Goal: Find specific page/section: Find specific page/section

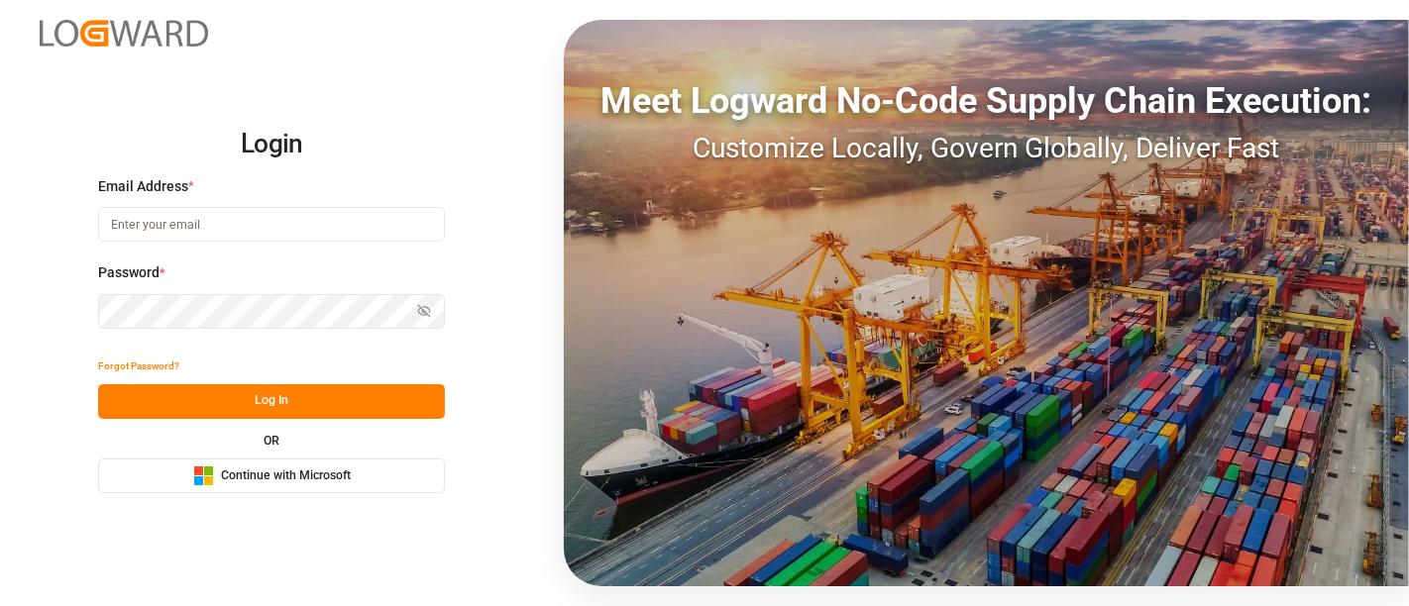
click at [288, 219] on input at bounding box center [271, 224] width 347 height 35
type input "[PERSON_NAME][DOMAIN_NAME][EMAIL_ADDRESS][DOMAIN_NAME]"
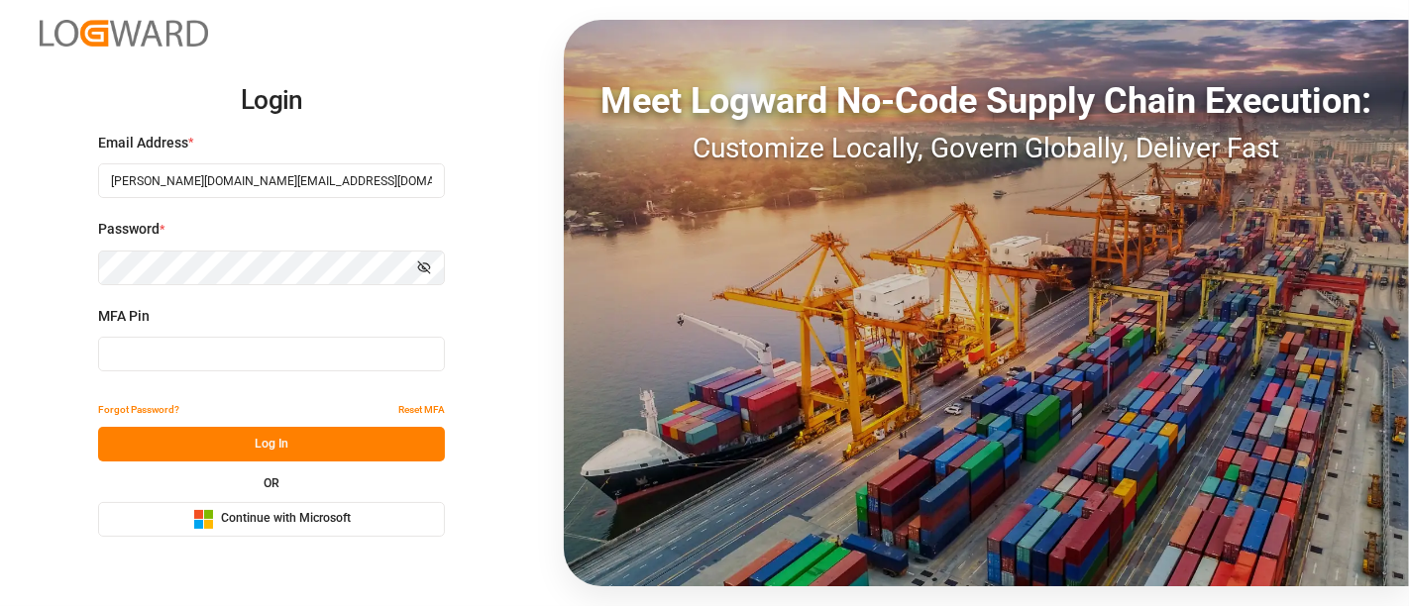
click at [260, 359] on input at bounding box center [271, 354] width 347 height 35
type input "069870"
click at [260, 359] on input "069870" at bounding box center [271, 354] width 347 height 35
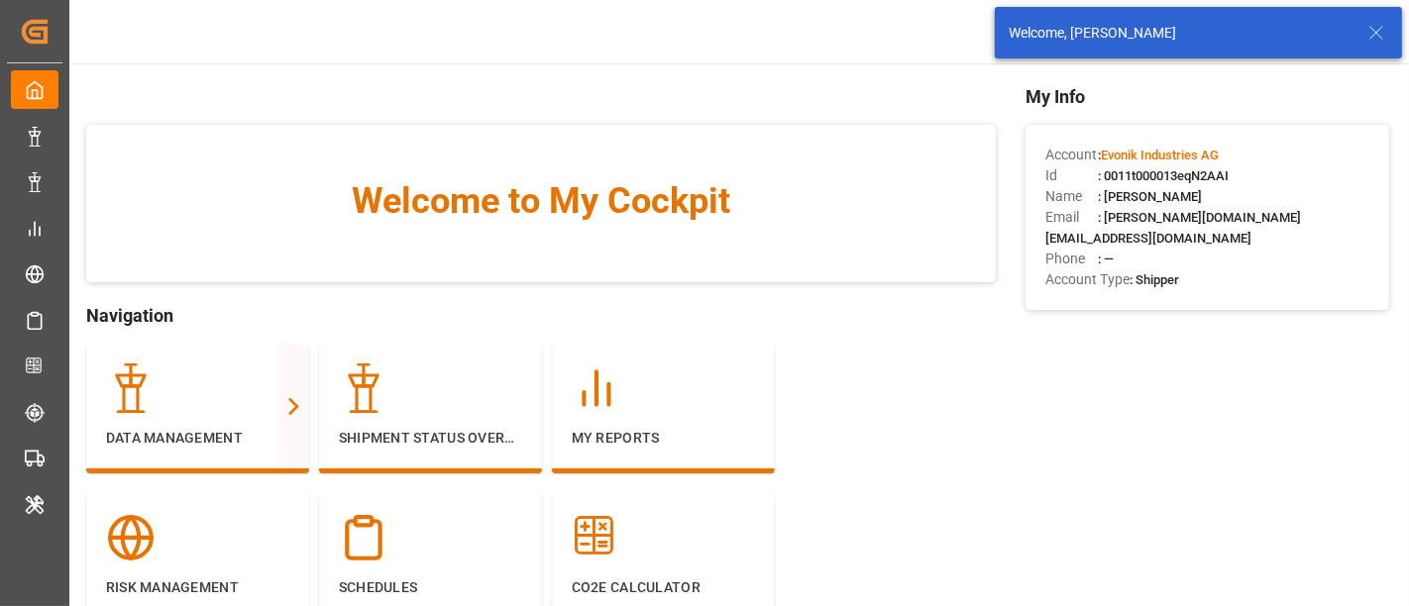
click at [1379, 34] on icon at bounding box center [1376, 33] width 24 height 24
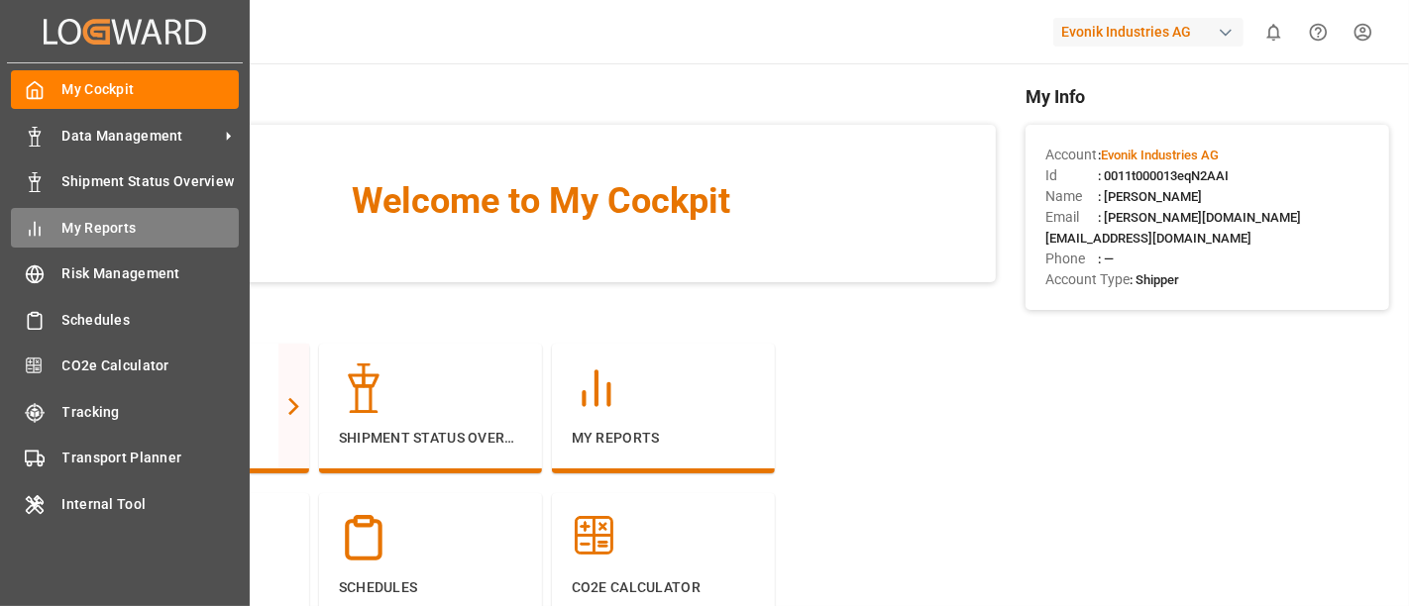
click at [107, 219] on span "My Reports" at bounding box center [150, 228] width 177 height 21
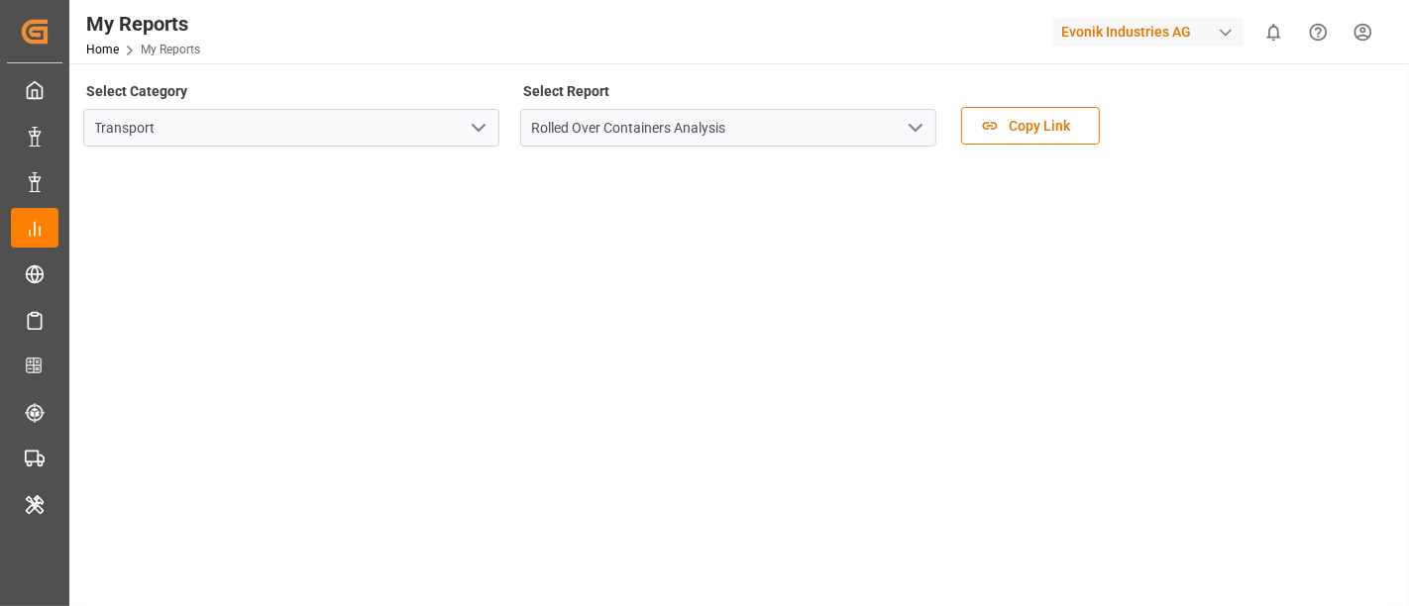
click at [479, 132] on icon "open menu" at bounding box center [479, 128] width 24 height 24
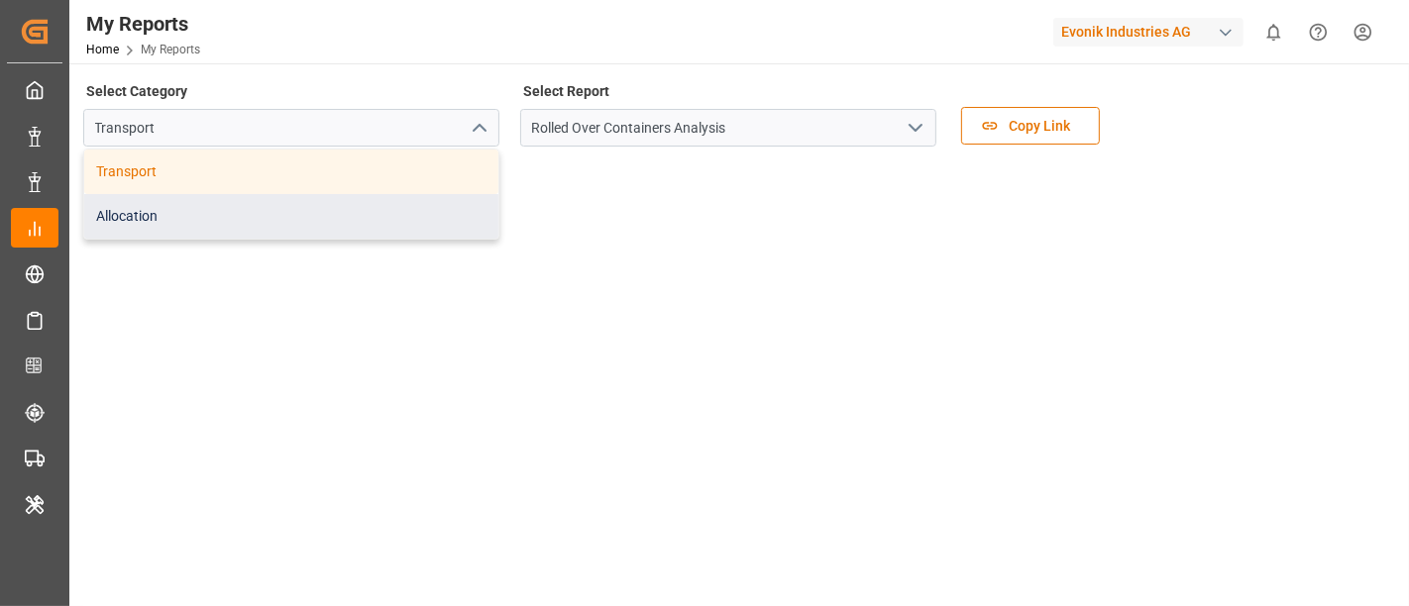
click at [147, 222] on div "Allocation" at bounding box center [291, 216] width 414 height 45
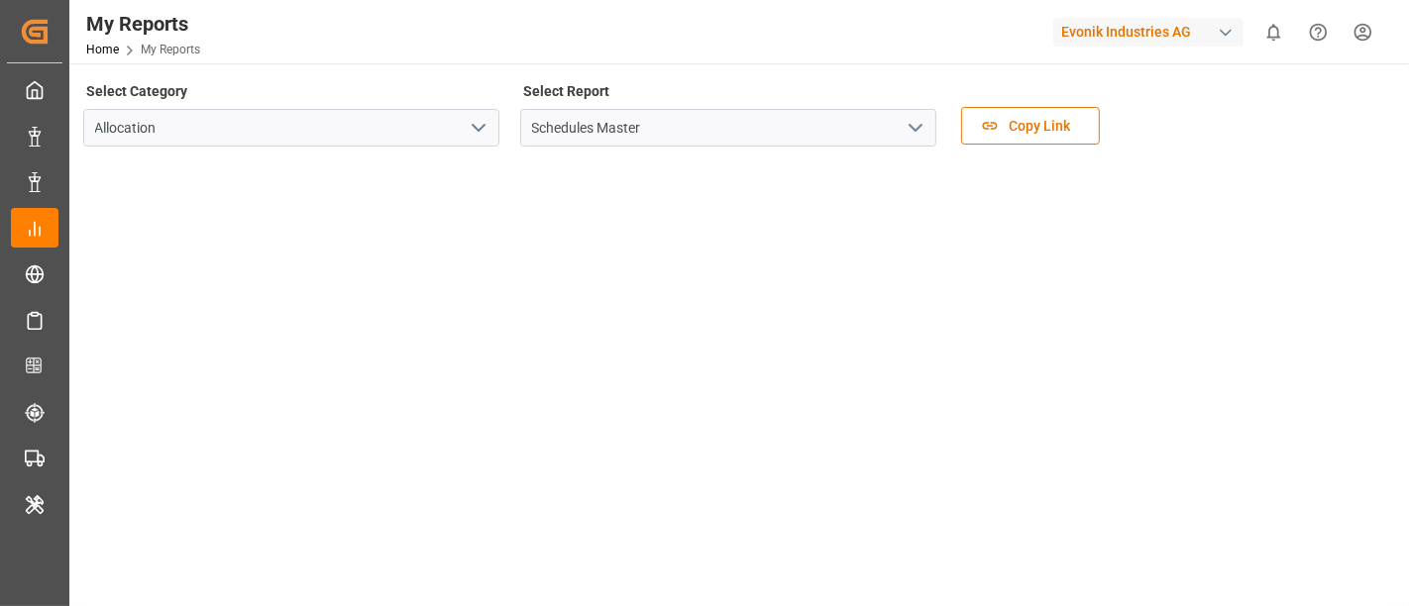
click at [922, 129] on icon "open menu" at bounding box center [916, 128] width 24 height 24
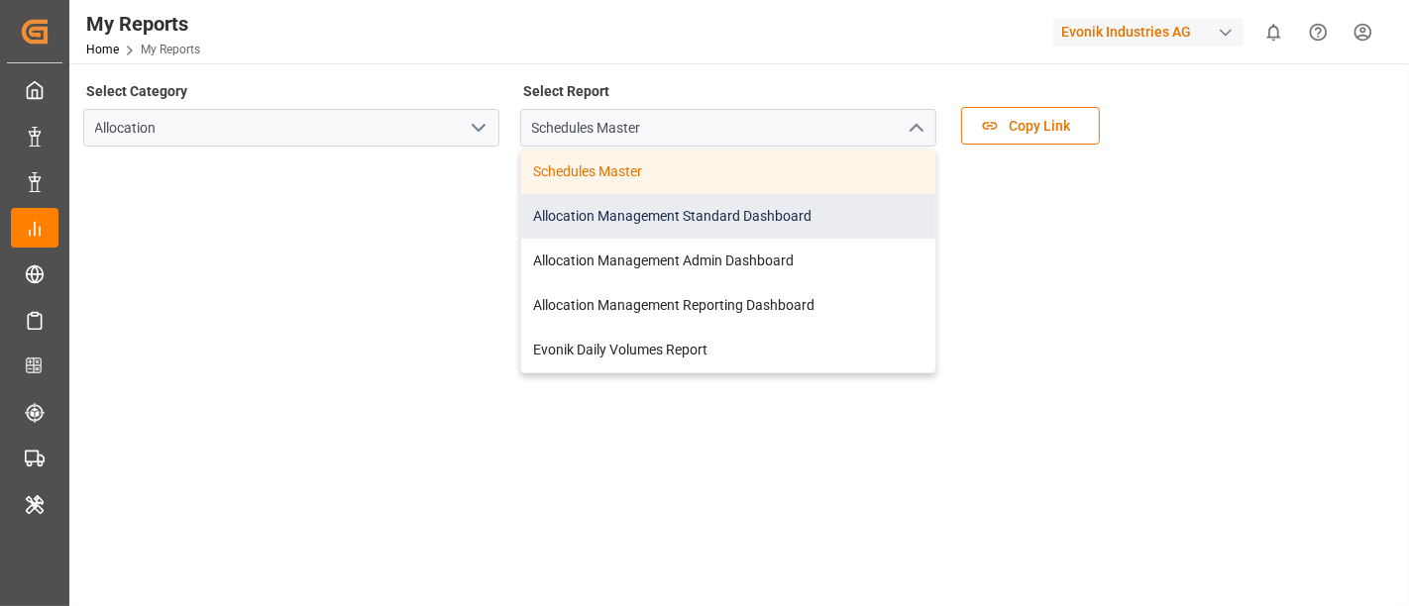
click at [733, 219] on div "Allocation Management Standard Dashboard" at bounding box center [728, 216] width 414 height 45
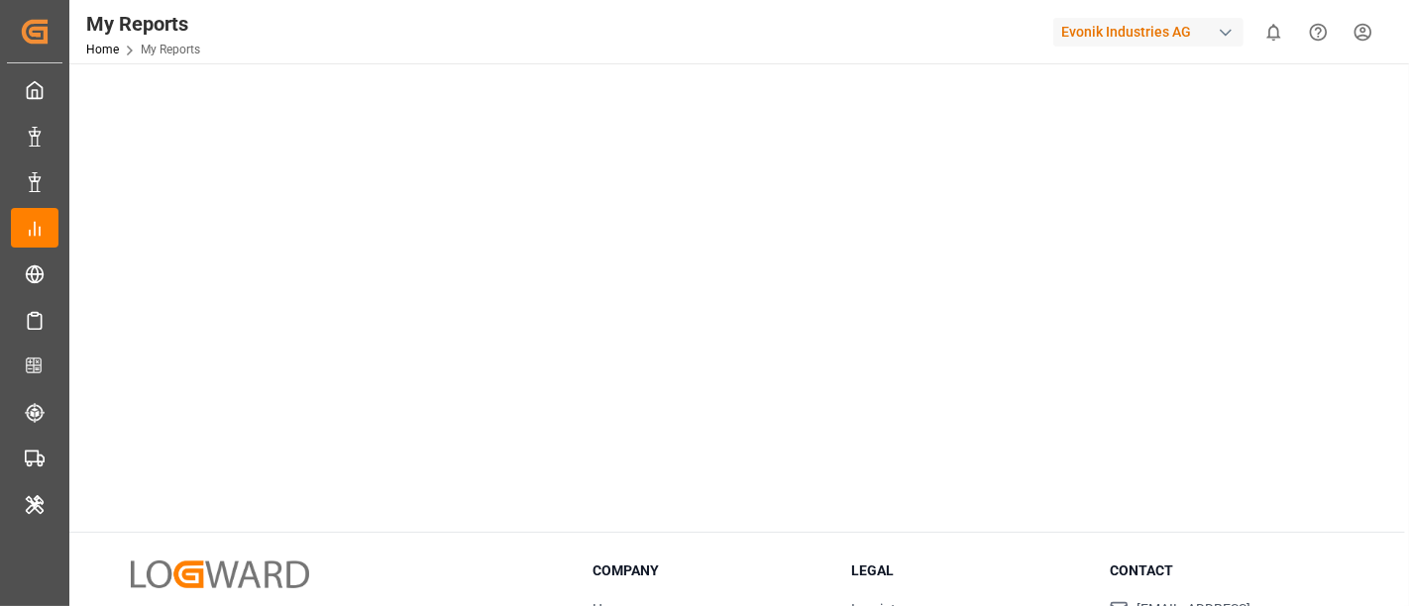
scroll to position [589, 0]
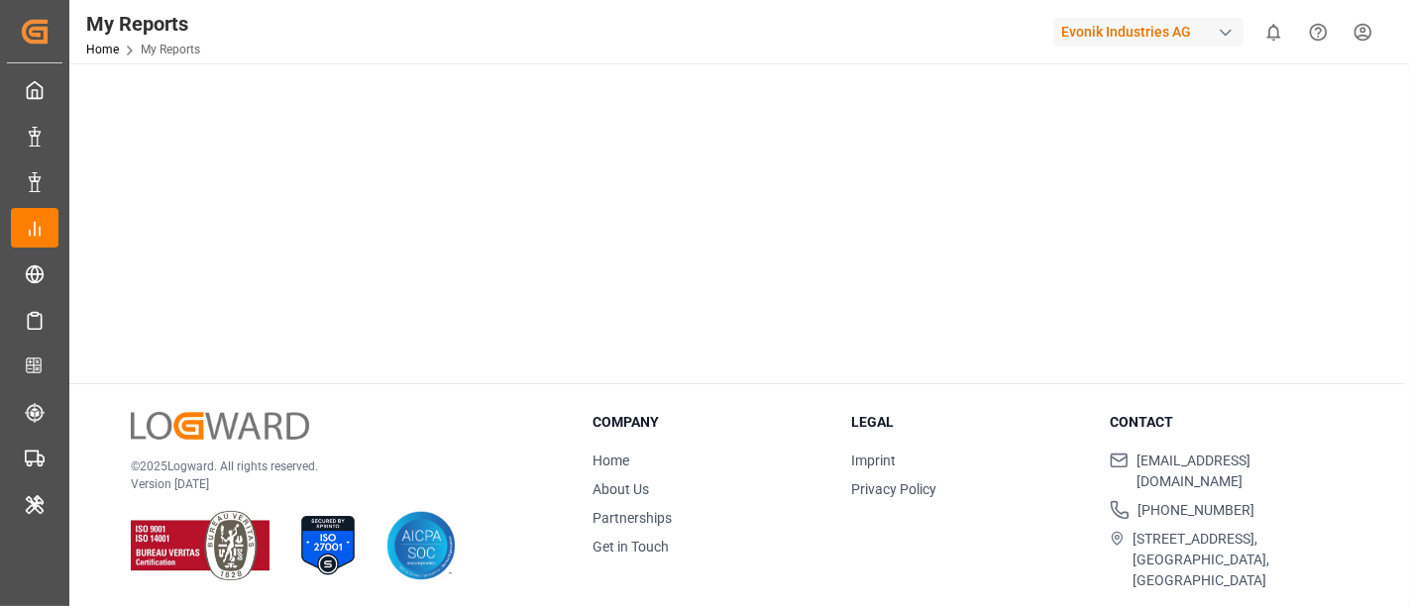
click at [520, 412] on div "© 2025 Logward. All rights reserved. Version 1.1.86" at bounding box center [337, 496] width 412 height 169
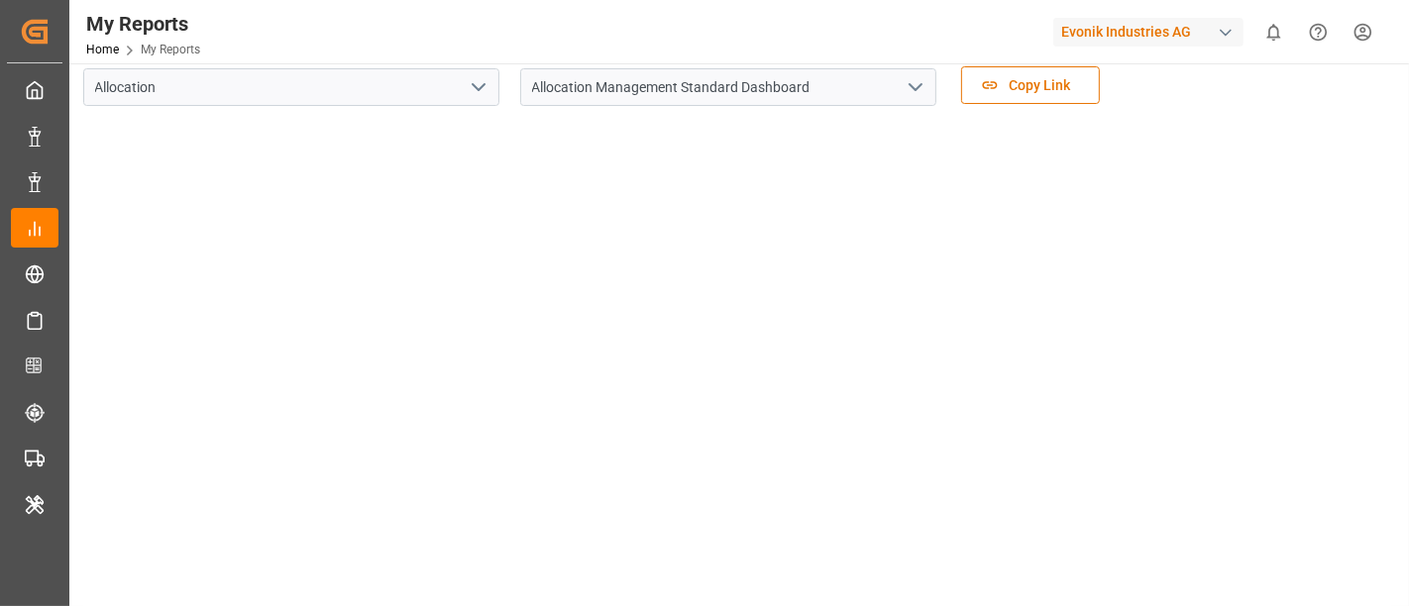
scroll to position [0, 0]
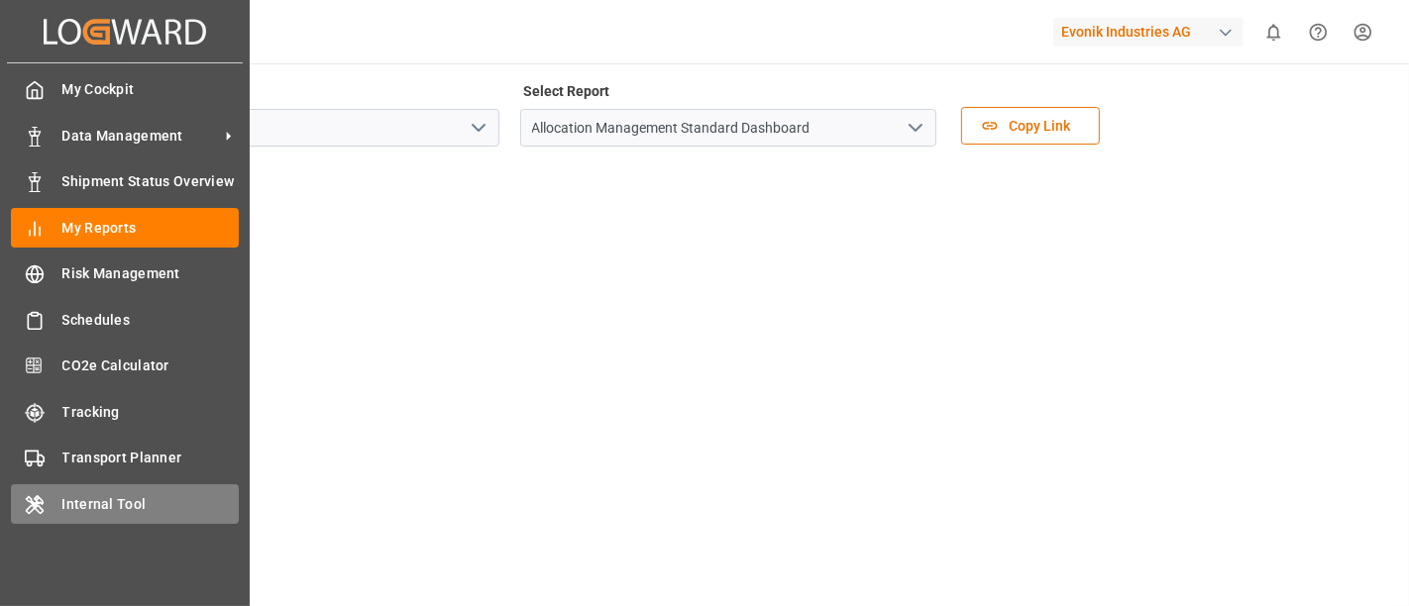
click at [144, 499] on span "Internal Tool" at bounding box center [150, 504] width 177 height 21
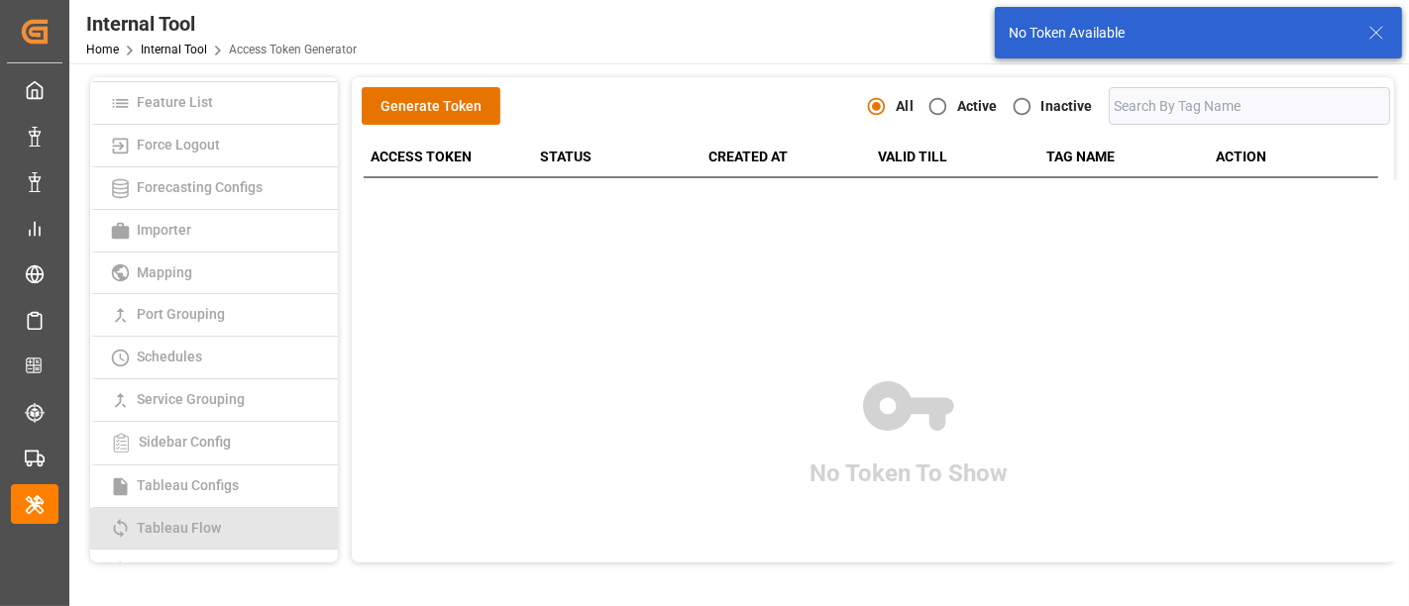
scroll to position [440, 0]
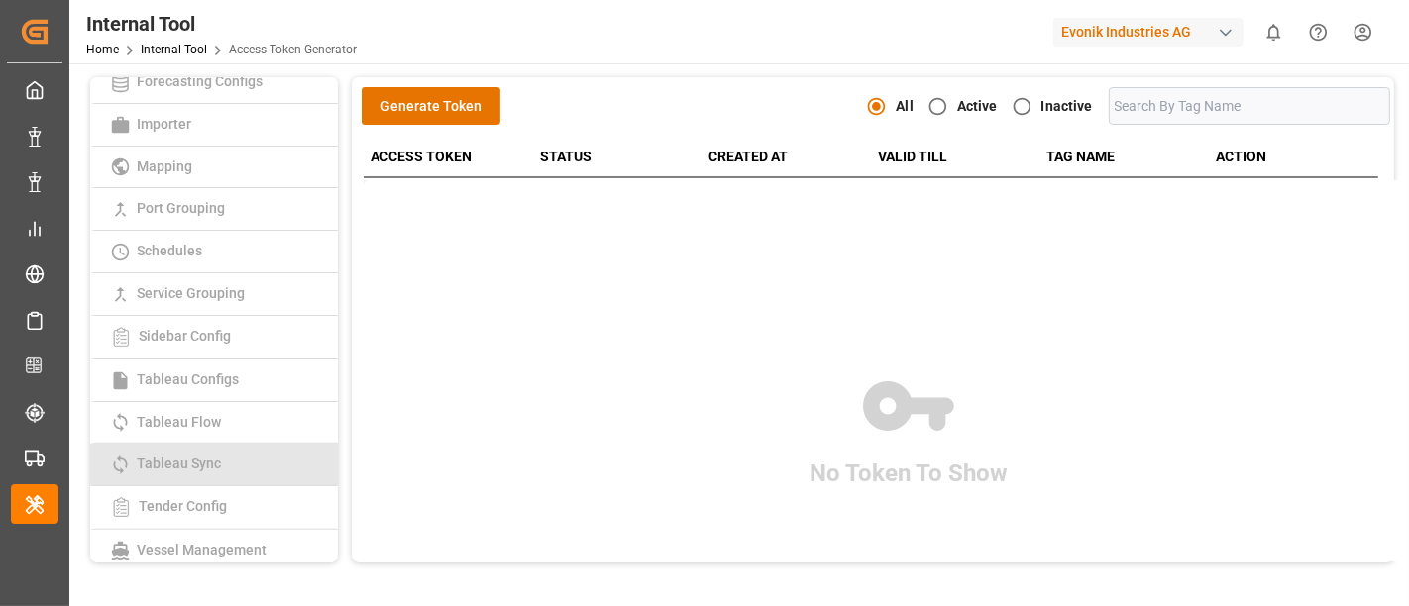
click at [192, 461] on span "Tableau Sync" at bounding box center [179, 464] width 96 height 16
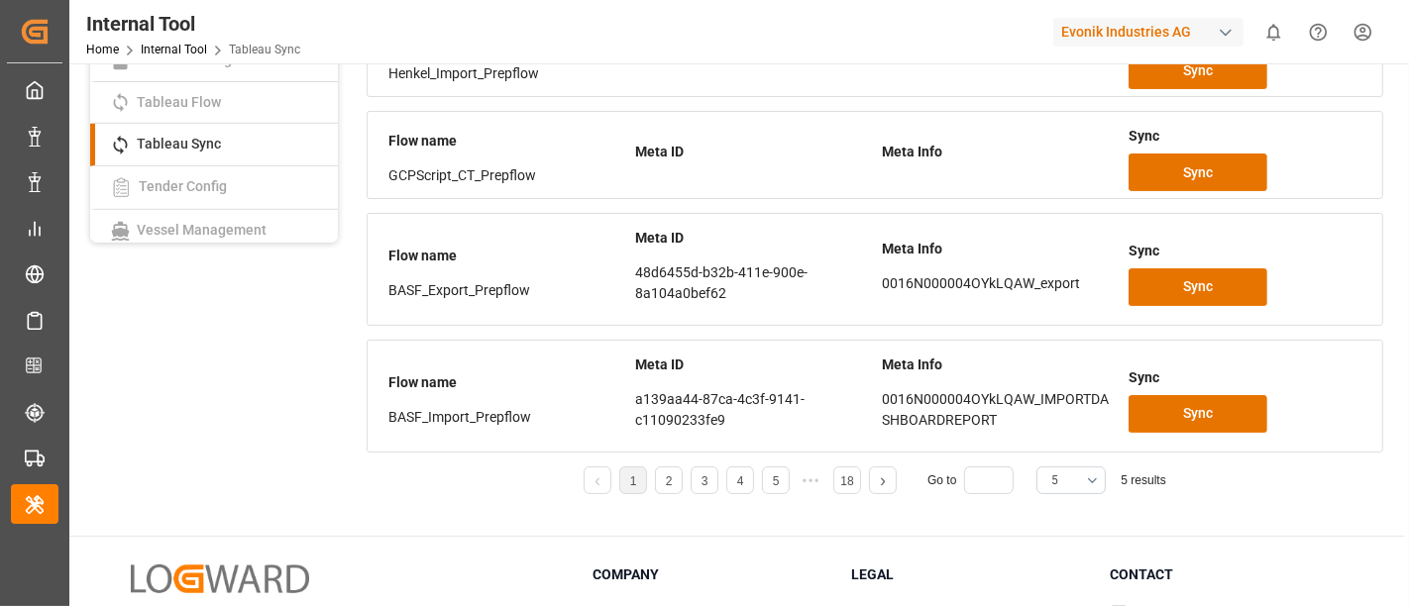
scroll to position [471, 0]
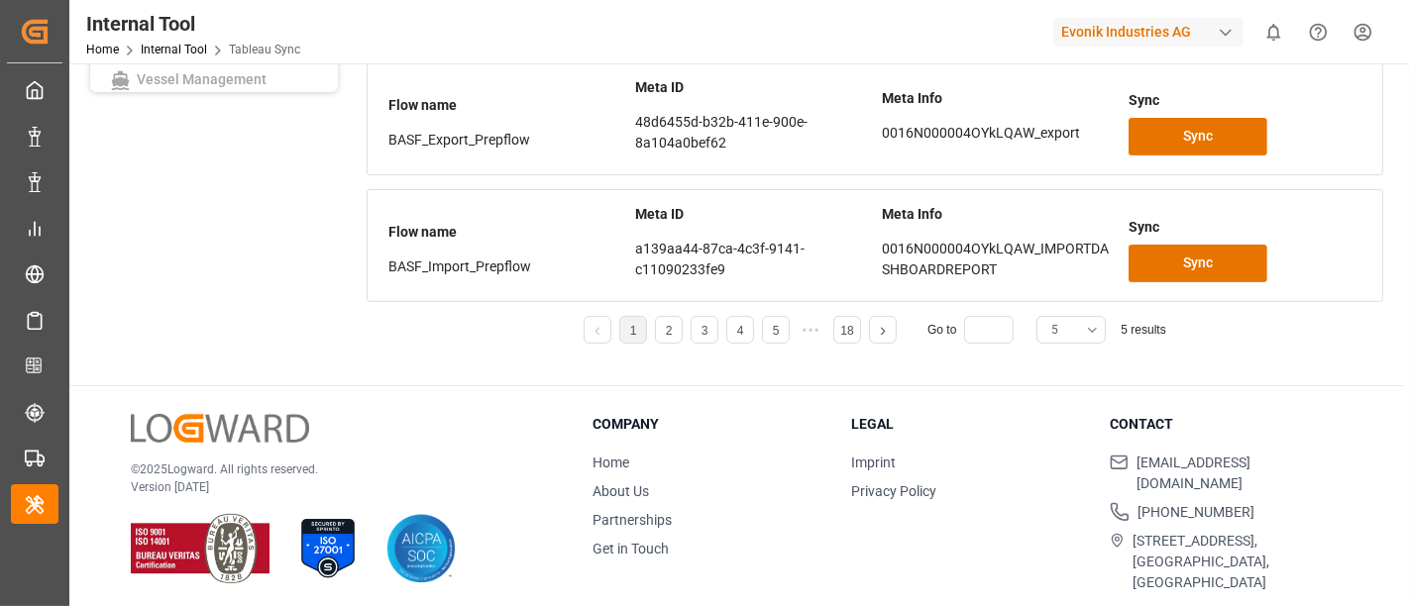
click at [1095, 327] on button "5" at bounding box center [1070, 330] width 69 height 28
click at [1049, 406] on div "25" at bounding box center [1070, 399] width 67 height 60
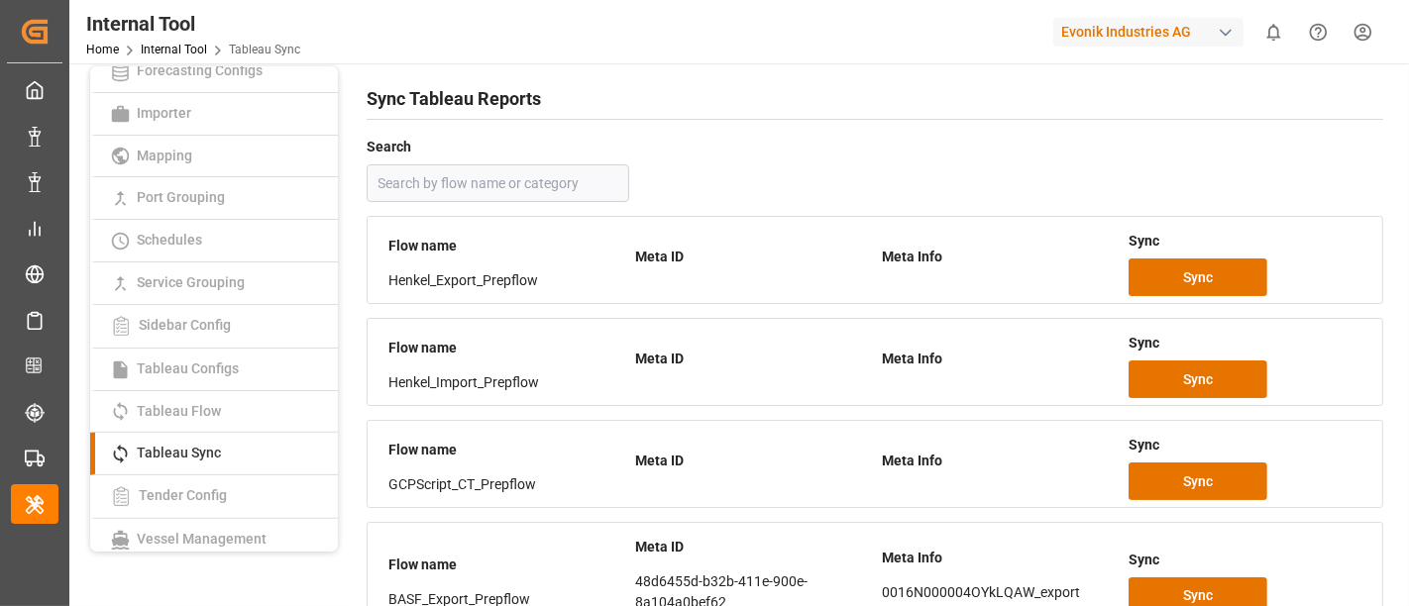
scroll to position [0, 0]
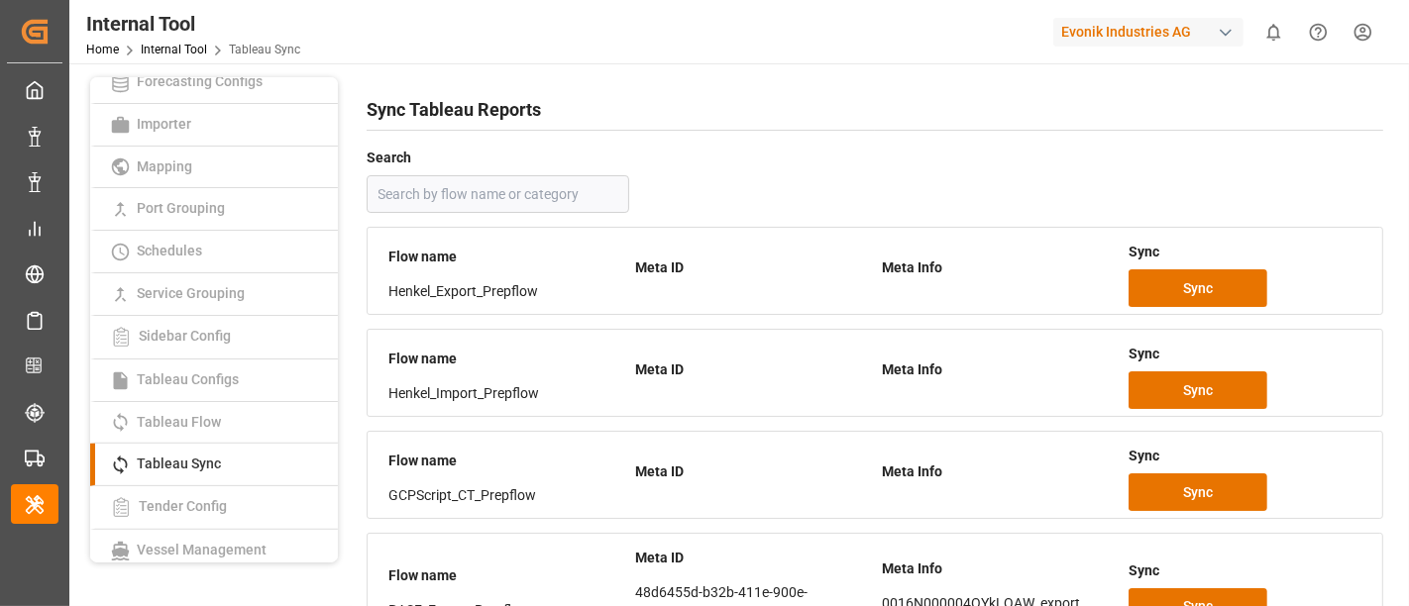
click at [1123, 170] on h4 "Search" at bounding box center [875, 159] width 1017 height 28
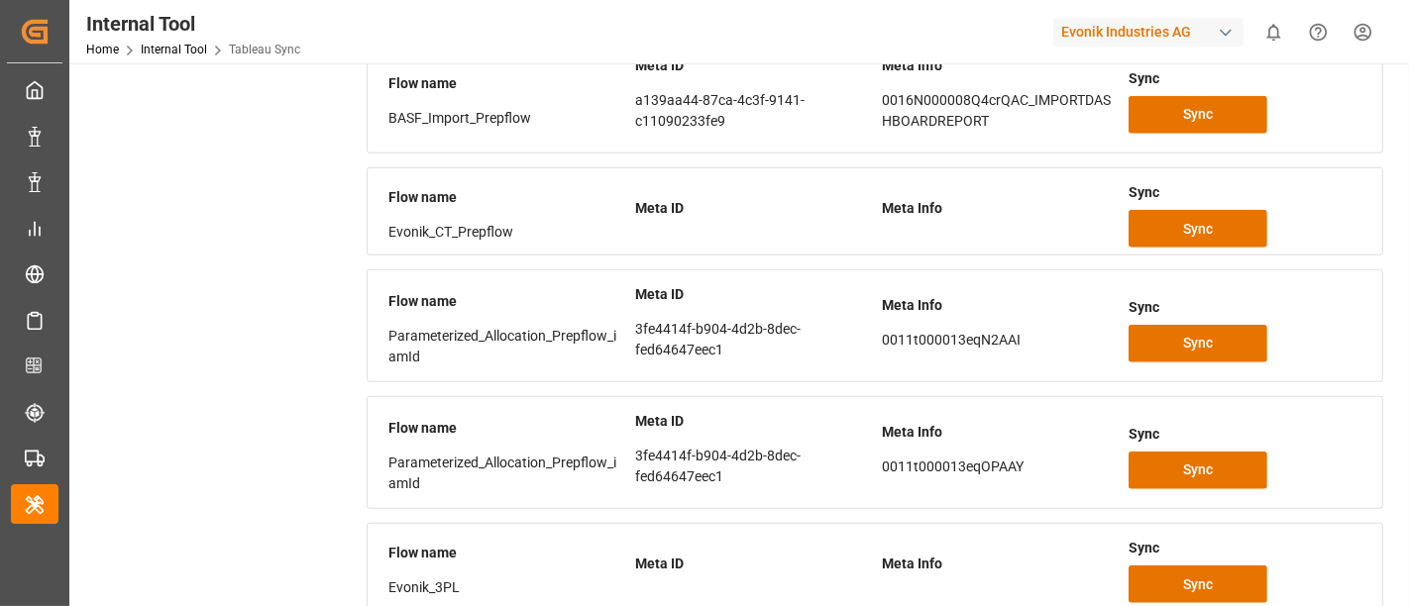
scroll to position [1431, 0]
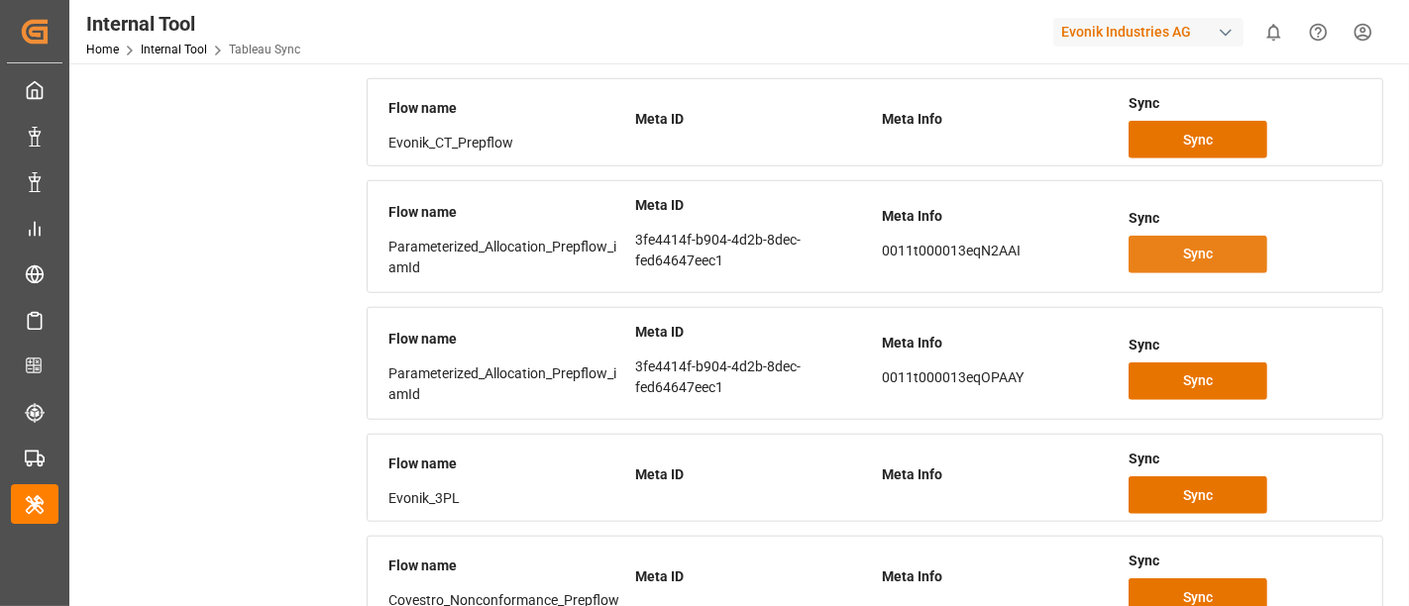
click at [1191, 253] on span "Sync" at bounding box center [1198, 254] width 30 height 21
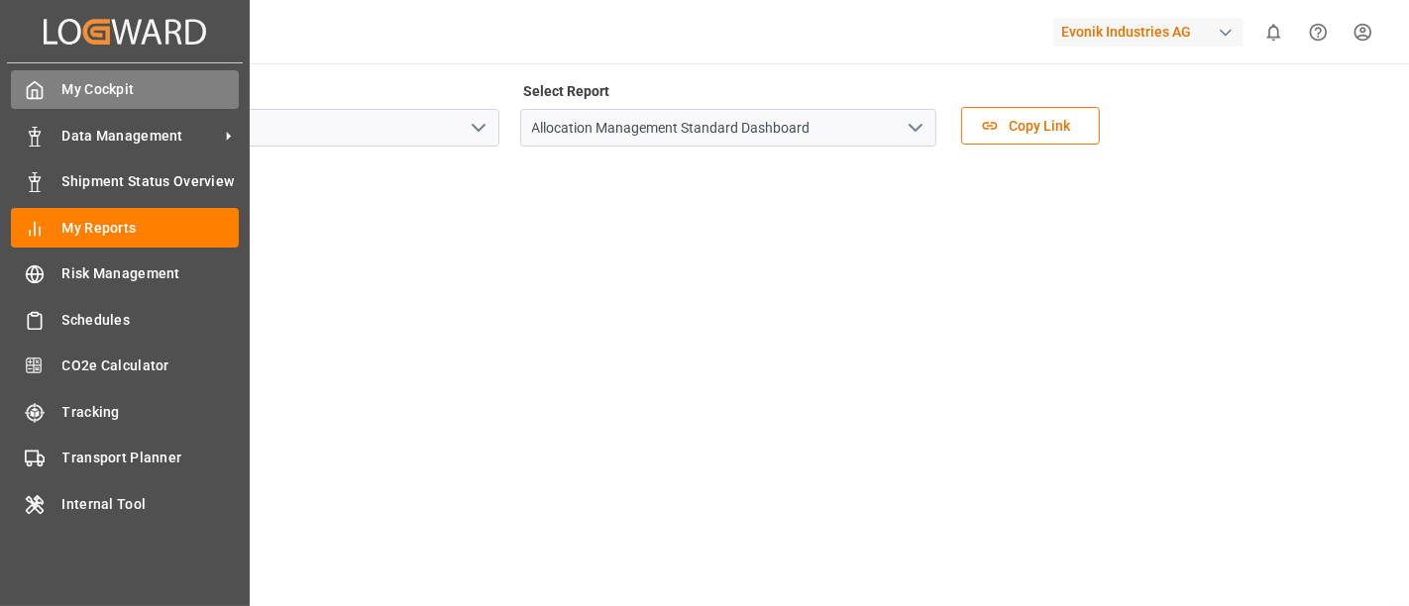
click at [81, 94] on span "My Cockpit" at bounding box center [150, 89] width 177 height 21
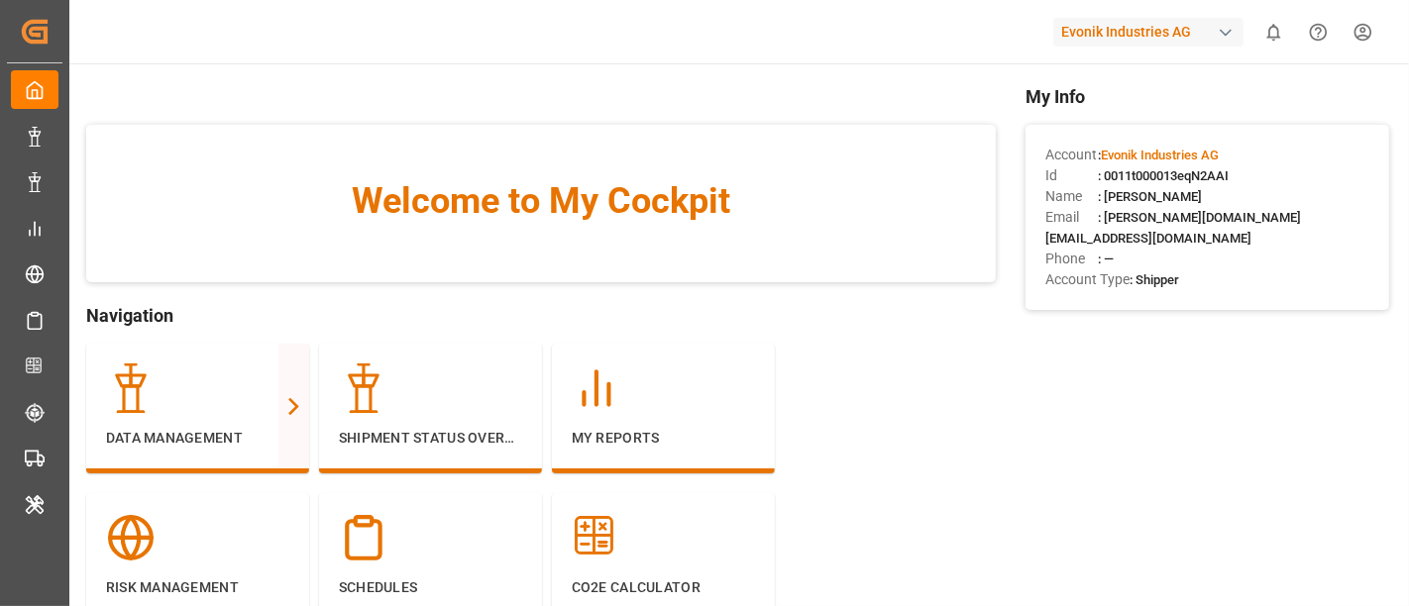
click at [1114, 178] on span ": 0011t000013eqN2AAI" at bounding box center [1163, 175] width 131 height 15
drag, startPoint x: 1114, startPoint y: 178, endPoint x: 1194, endPoint y: 181, distance: 80.3
click at [1194, 181] on span ": 0011t000013eqN2AAI" at bounding box center [1163, 175] width 131 height 15
copy span "0011t000013eqN2AAI"
click at [1229, 37] on div "button" at bounding box center [1226, 33] width 20 height 20
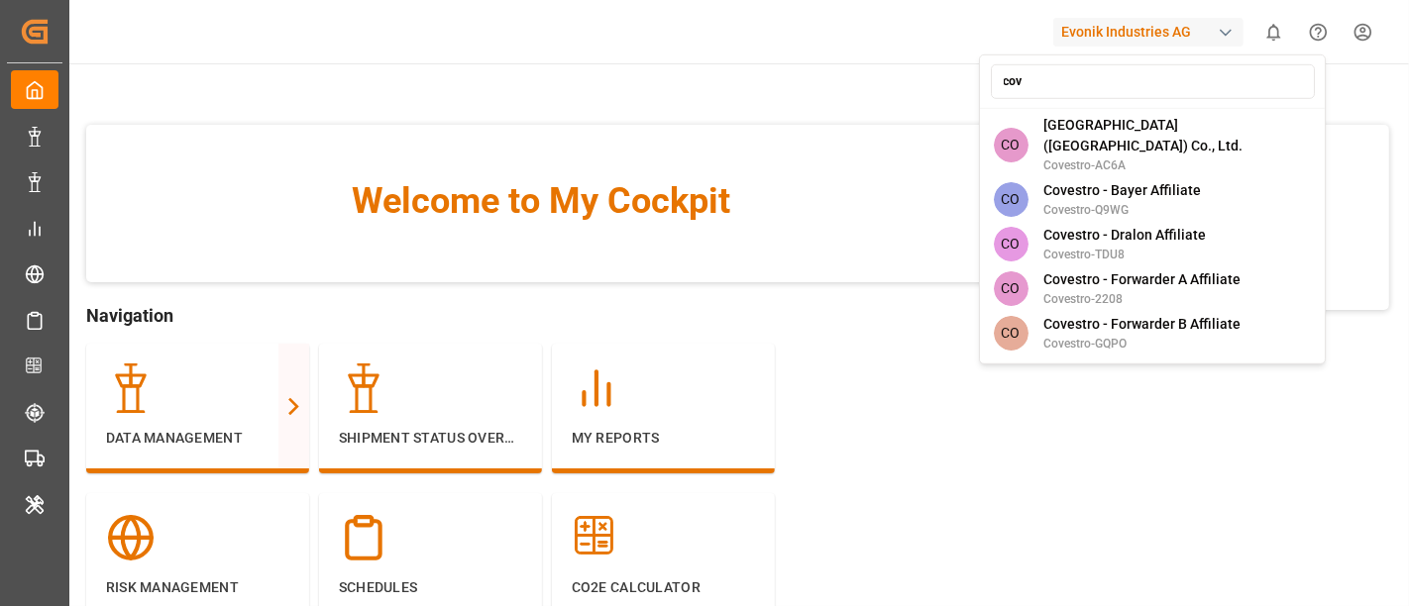
type input "cove"
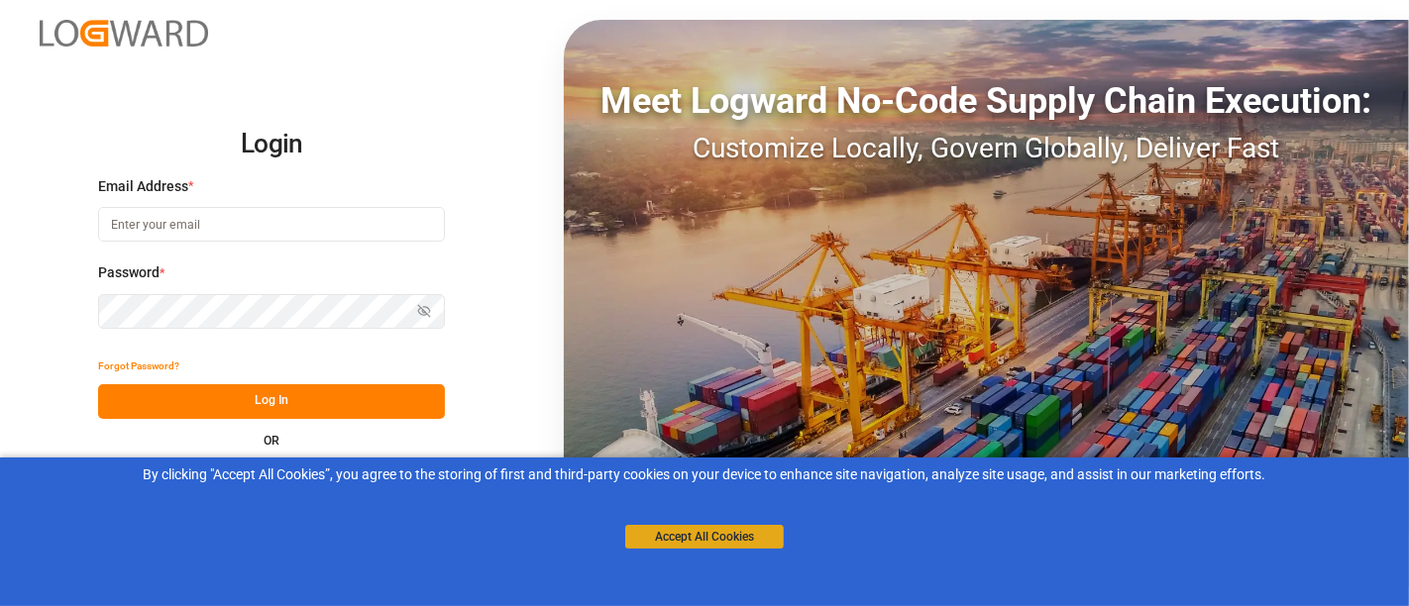
click at [734, 531] on button "Accept All Cookies" at bounding box center [704, 537] width 159 height 24
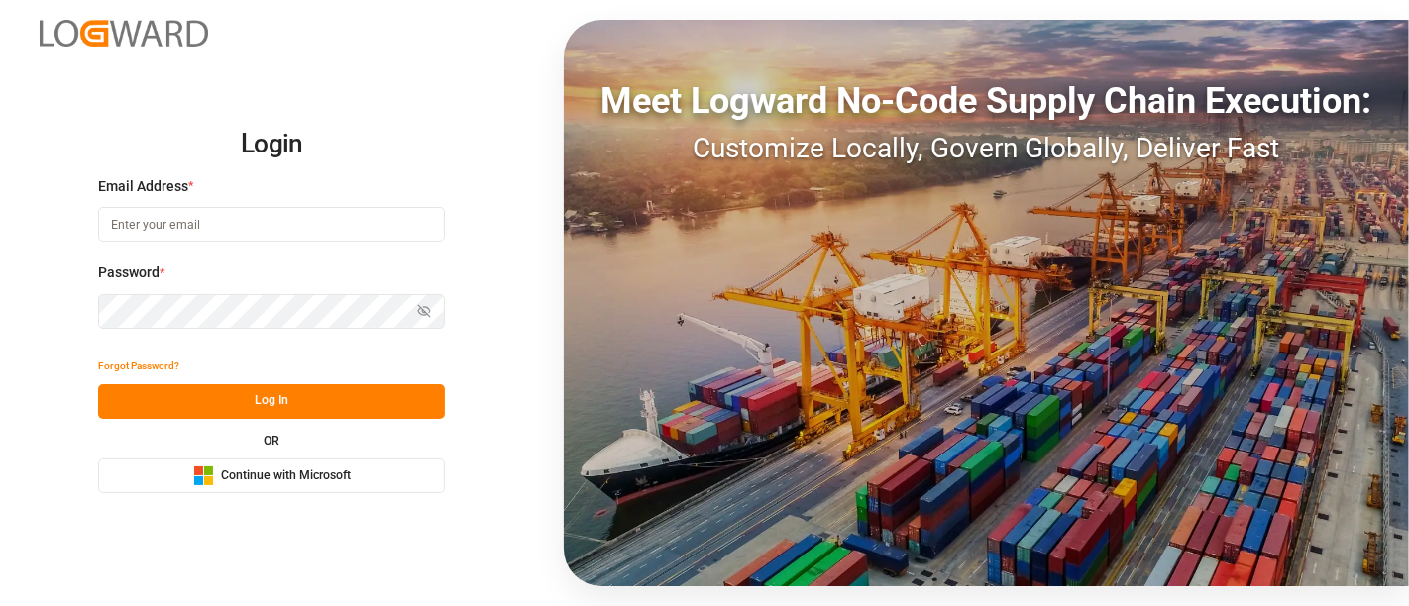
click at [211, 210] on input at bounding box center [271, 224] width 347 height 35
click at [0, 605] on com-1password-button at bounding box center [0, 606] width 0 height 0
type input "[PERSON_NAME][DOMAIN_NAME][EMAIL_ADDRESS][DOMAIN_NAME]"
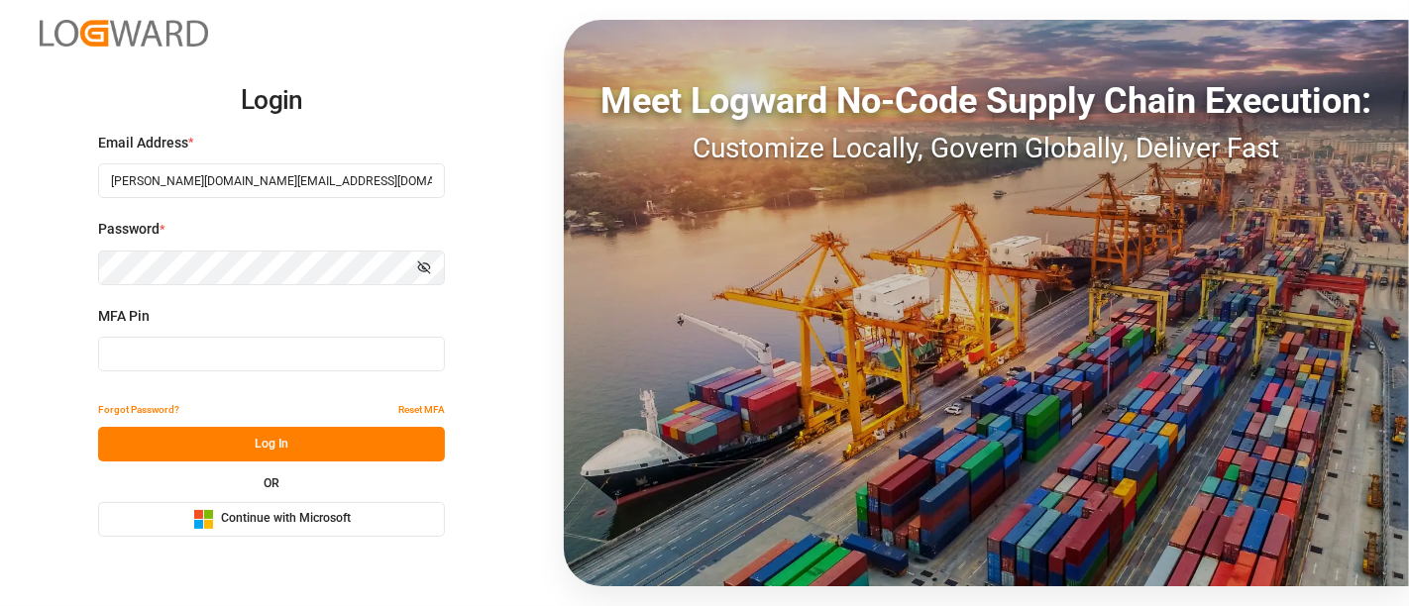
type input "403962"
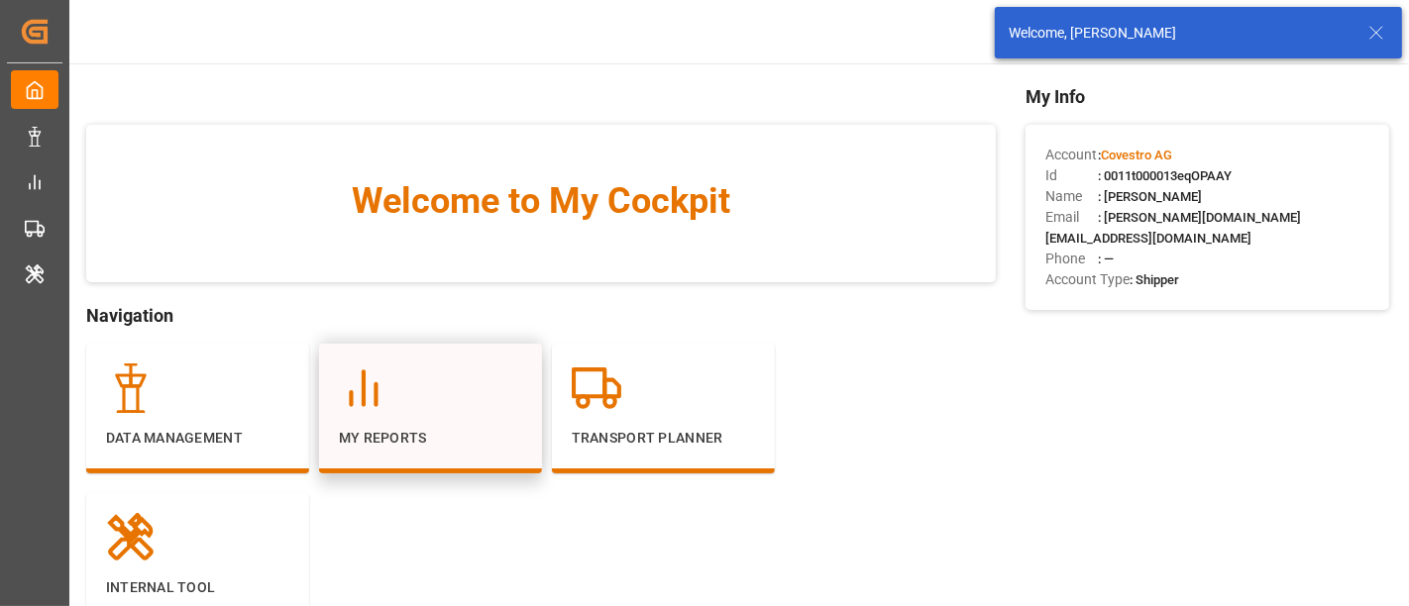
click at [401, 415] on div "My Reports" at bounding box center [430, 406] width 183 height 85
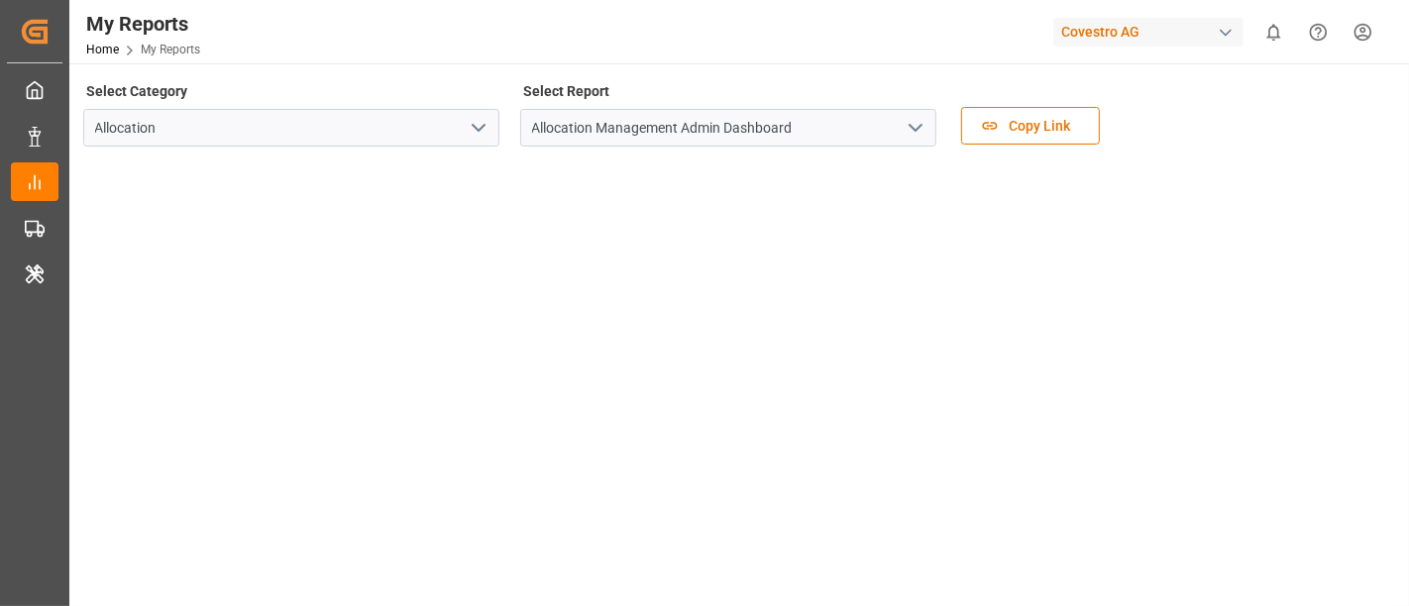
click at [914, 128] on polyline "open menu" at bounding box center [916, 128] width 12 height 6
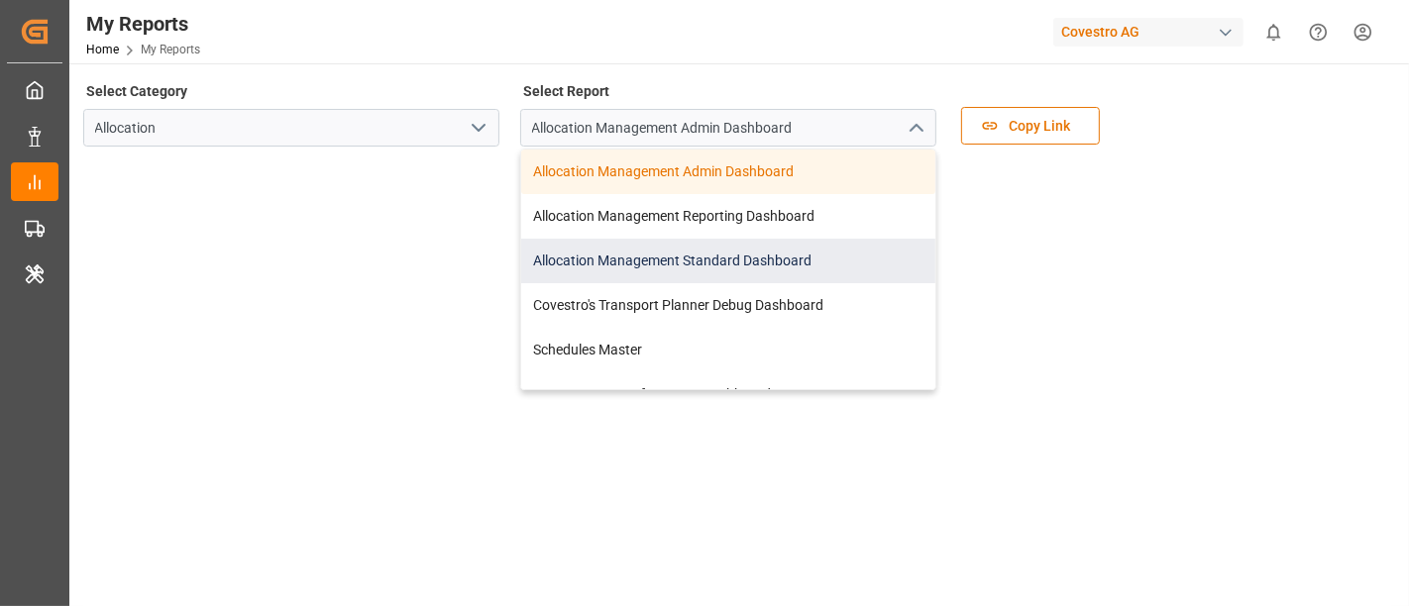
click at [753, 272] on div "Allocation Management Standard Dashboard" at bounding box center [728, 261] width 414 height 45
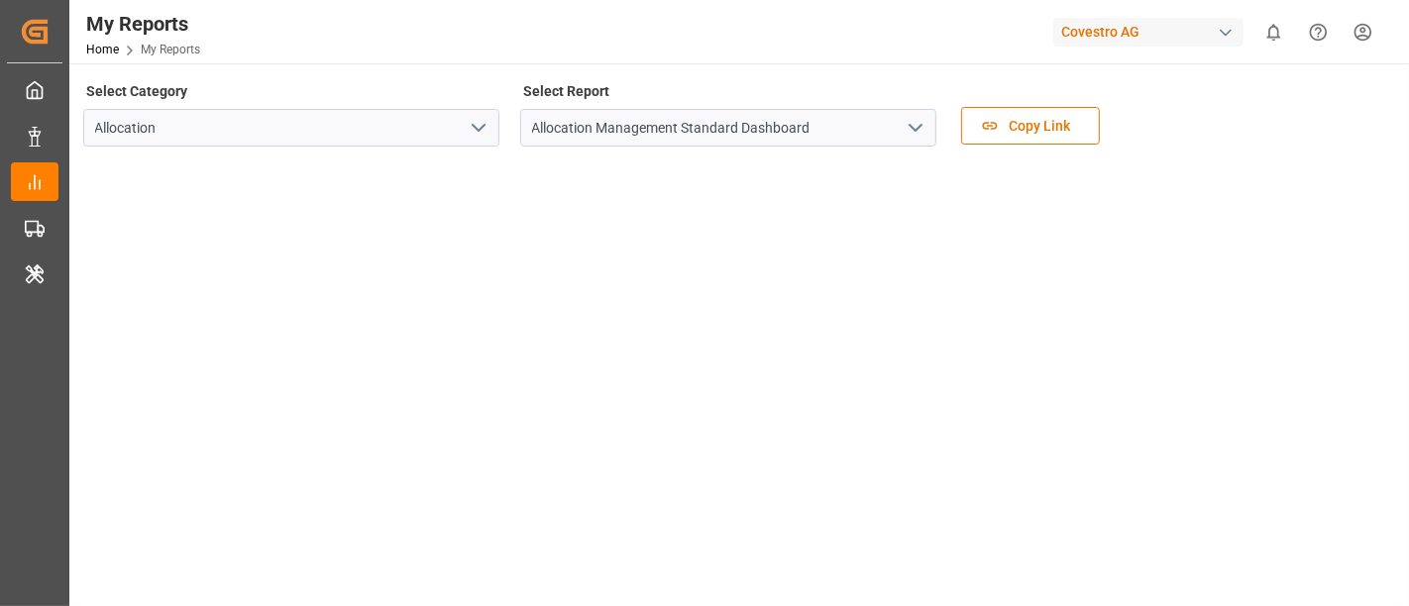
click at [474, 131] on icon "open menu" at bounding box center [479, 128] width 24 height 24
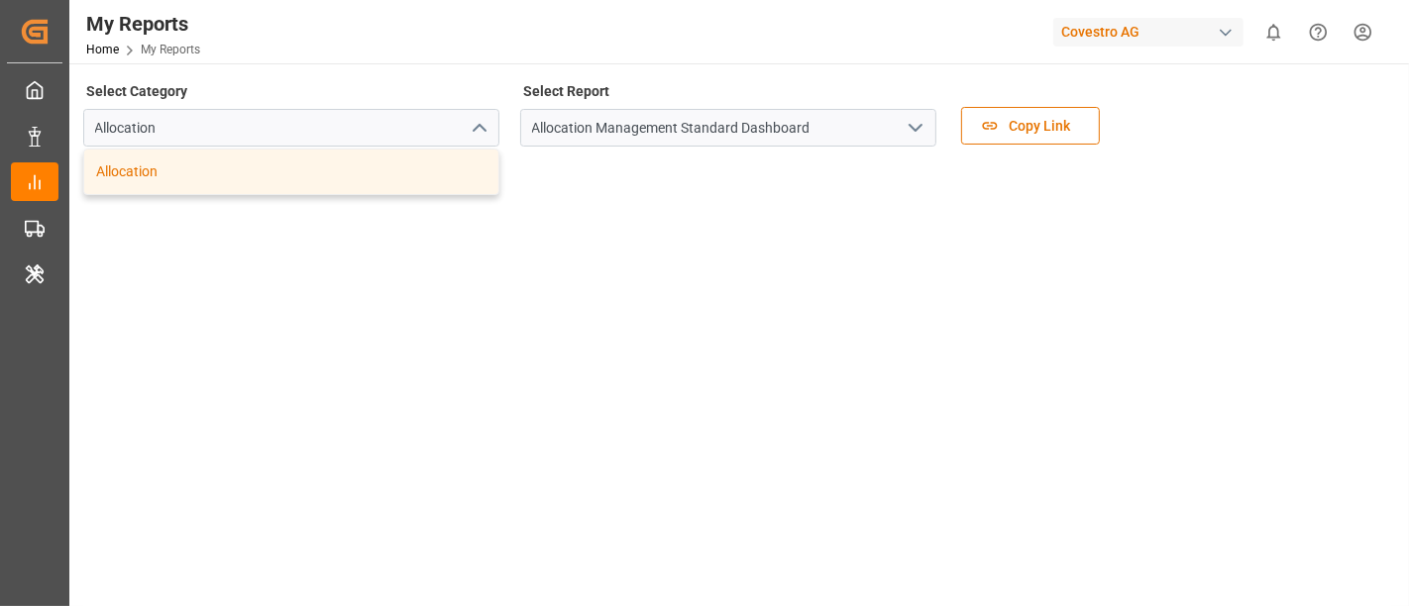
click at [453, 171] on div "Allocation" at bounding box center [291, 172] width 414 height 45
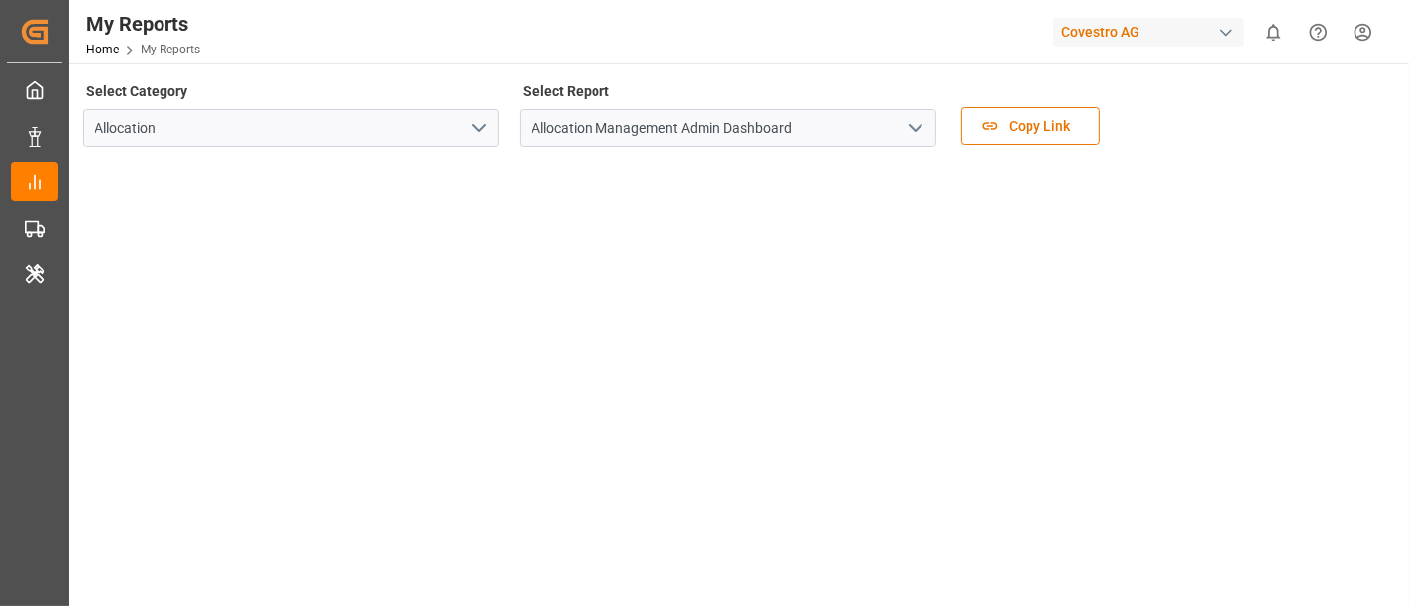
click at [1222, 38] on div "button" at bounding box center [1226, 33] width 20 height 20
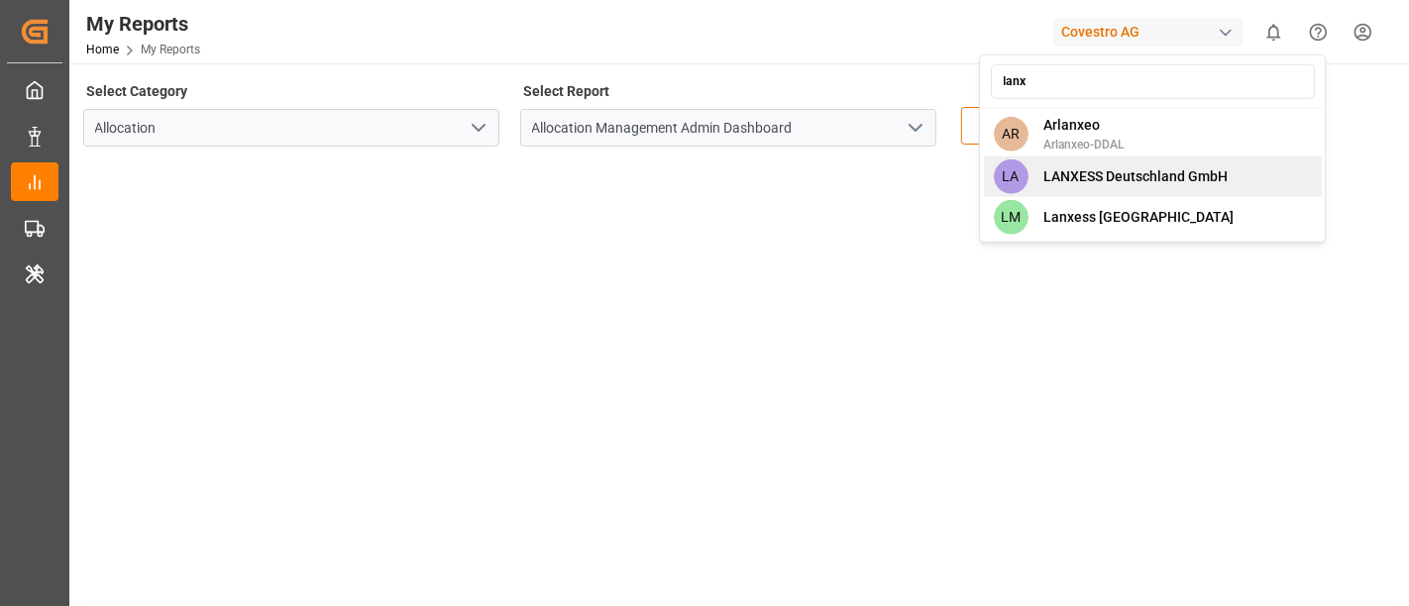
type input "lanx"
click at [1173, 176] on span "LANXESS Deutschland GmbH" at bounding box center [1136, 176] width 184 height 21
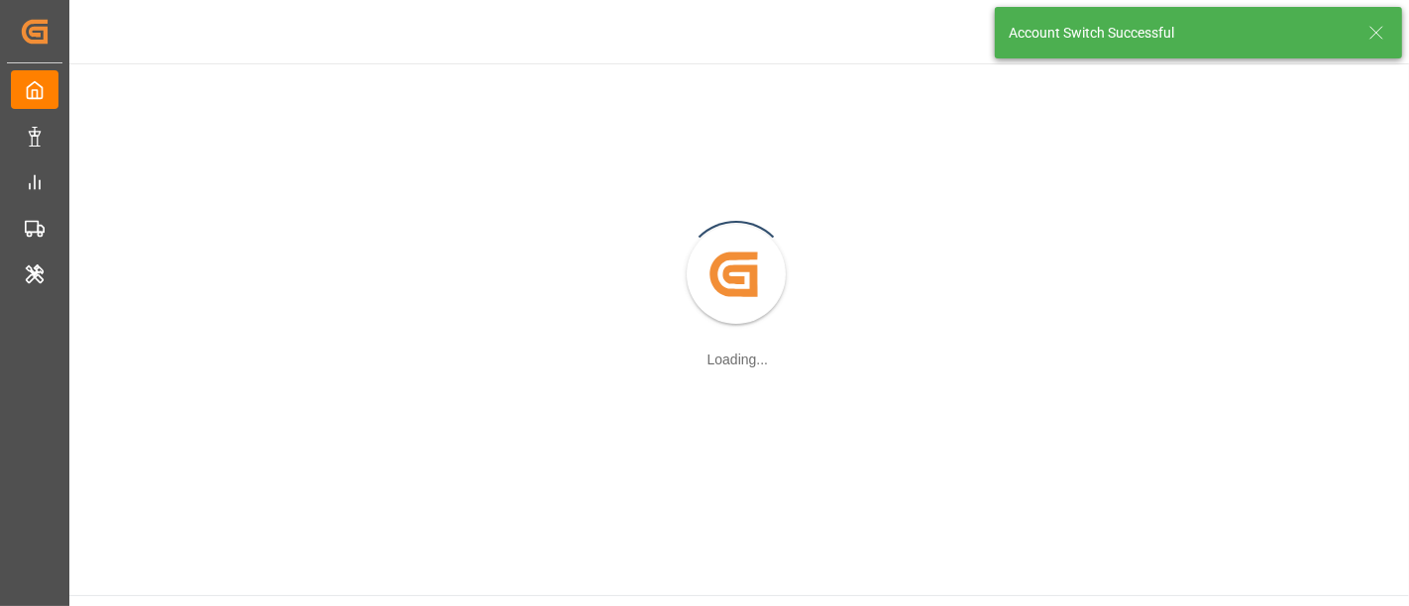
click at [1381, 36] on icon at bounding box center [1376, 33] width 24 height 24
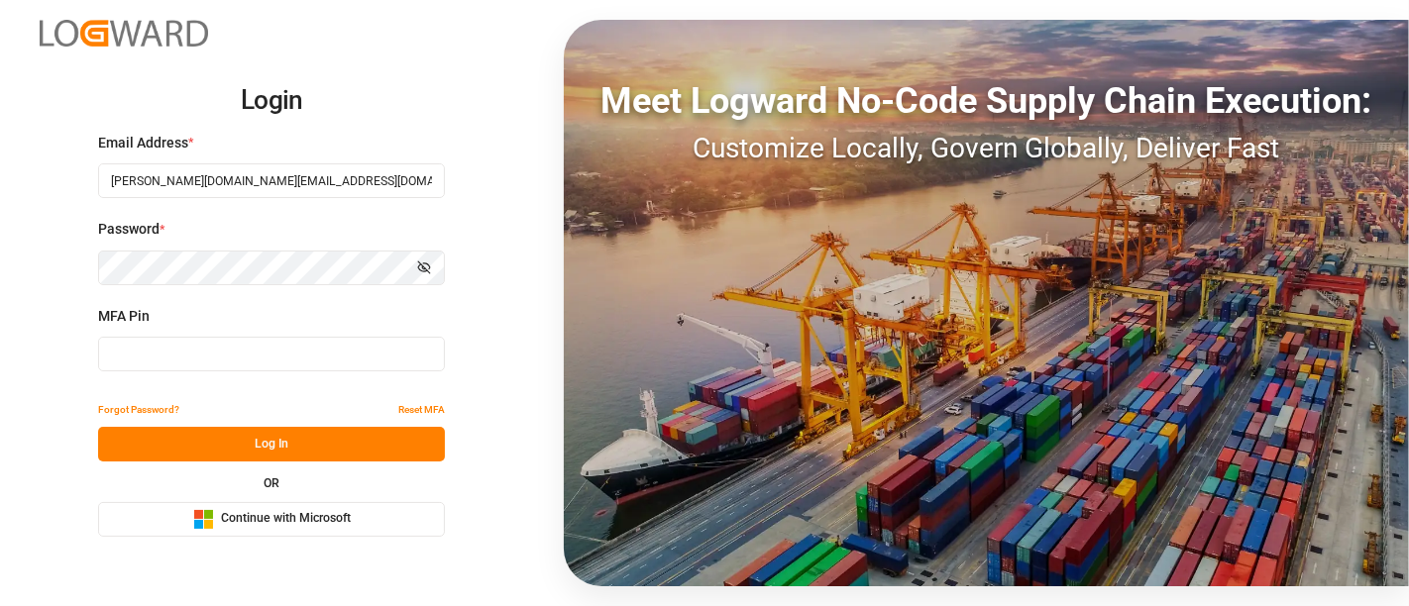
type input "626828"
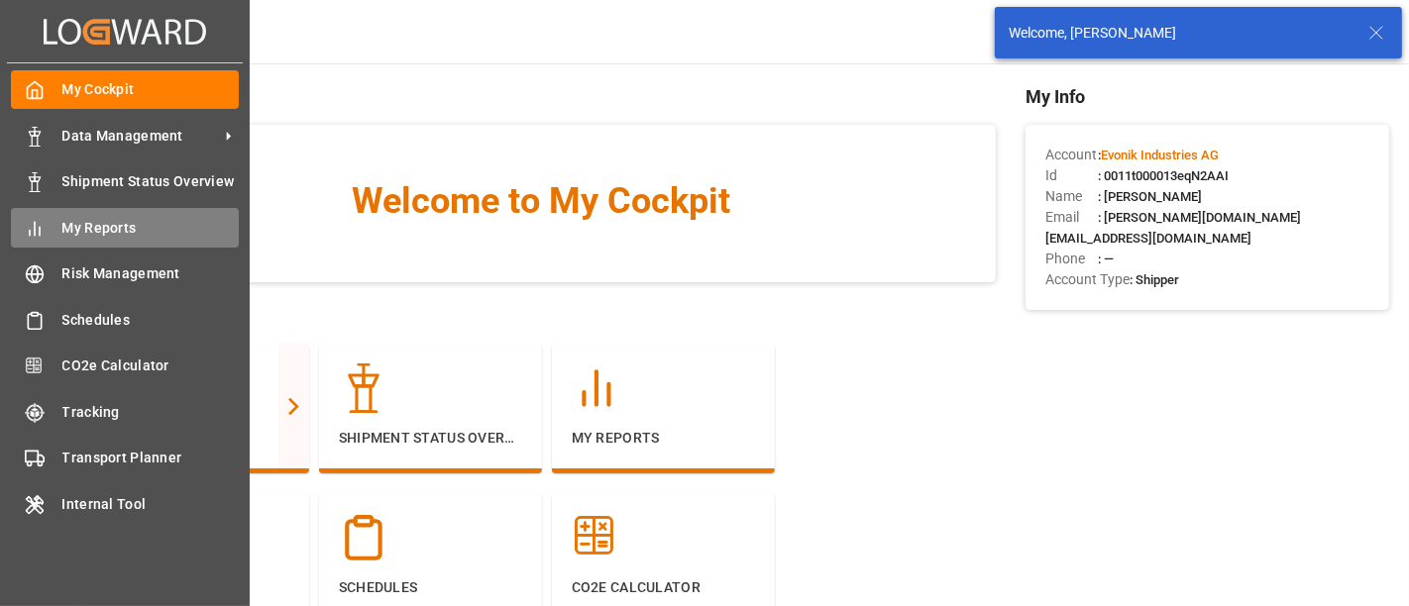
click at [130, 222] on span "My Reports" at bounding box center [150, 228] width 177 height 21
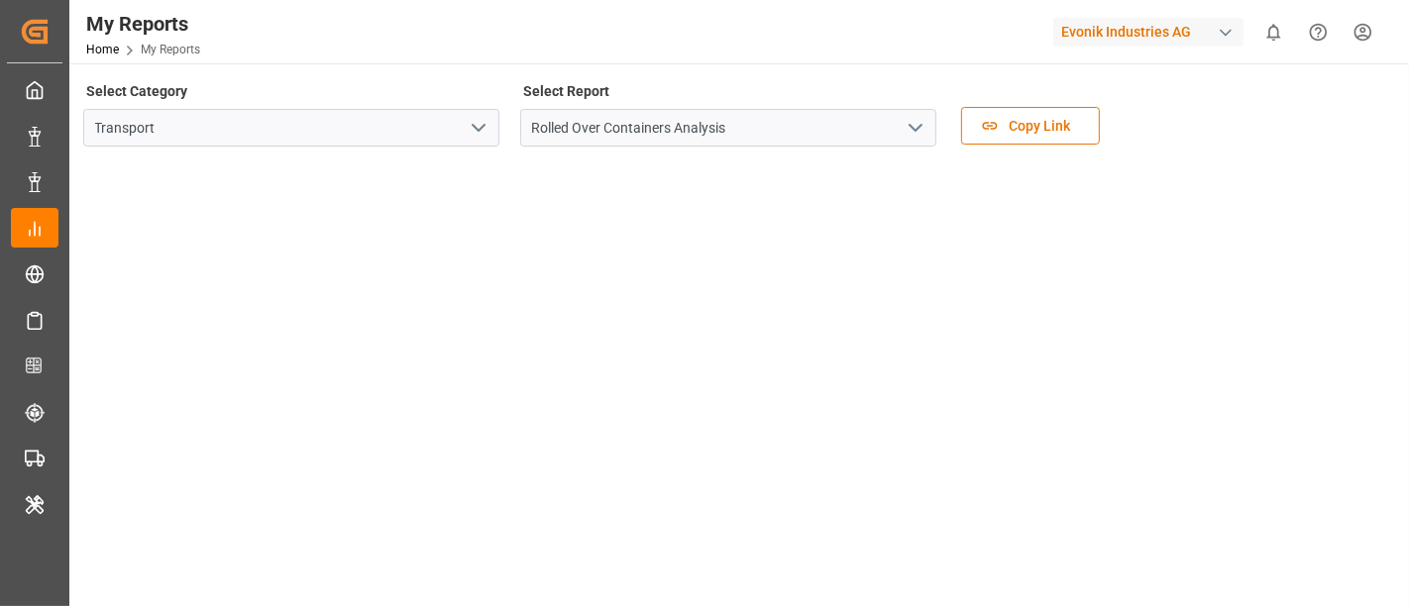
click at [477, 137] on icon "open menu" at bounding box center [479, 128] width 24 height 24
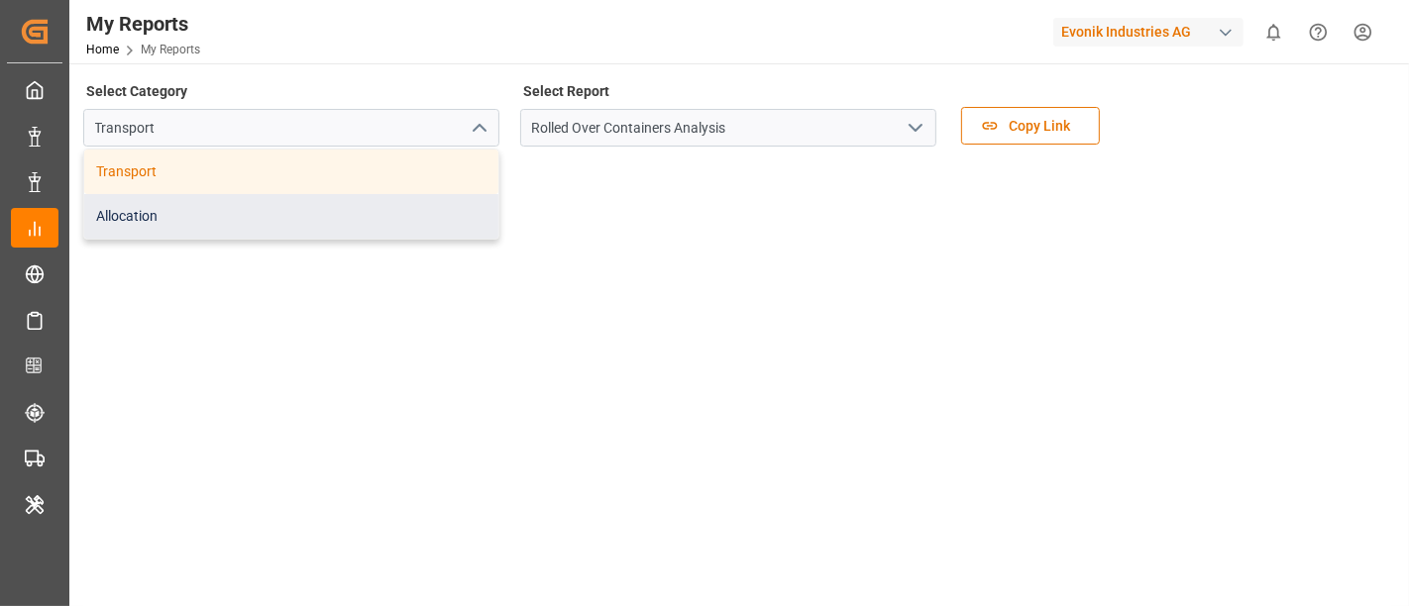
click at [249, 203] on div "Allocation" at bounding box center [291, 216] width 414 height 45
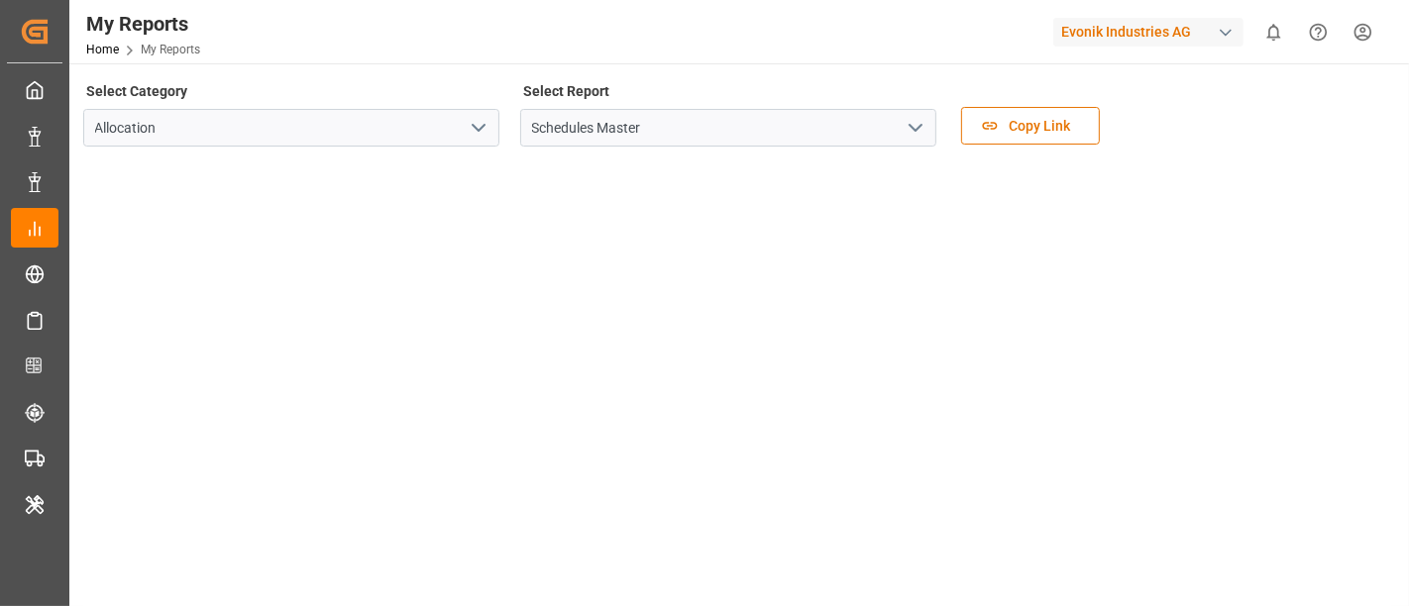
drag, startPoint x: 949, startPoint y: 115, endPoint x: 917, endPoint y: 127, distance: 34.8
click at [917, 127] on icon "open menu" at bounding box center [916, 128] width 24 height 24
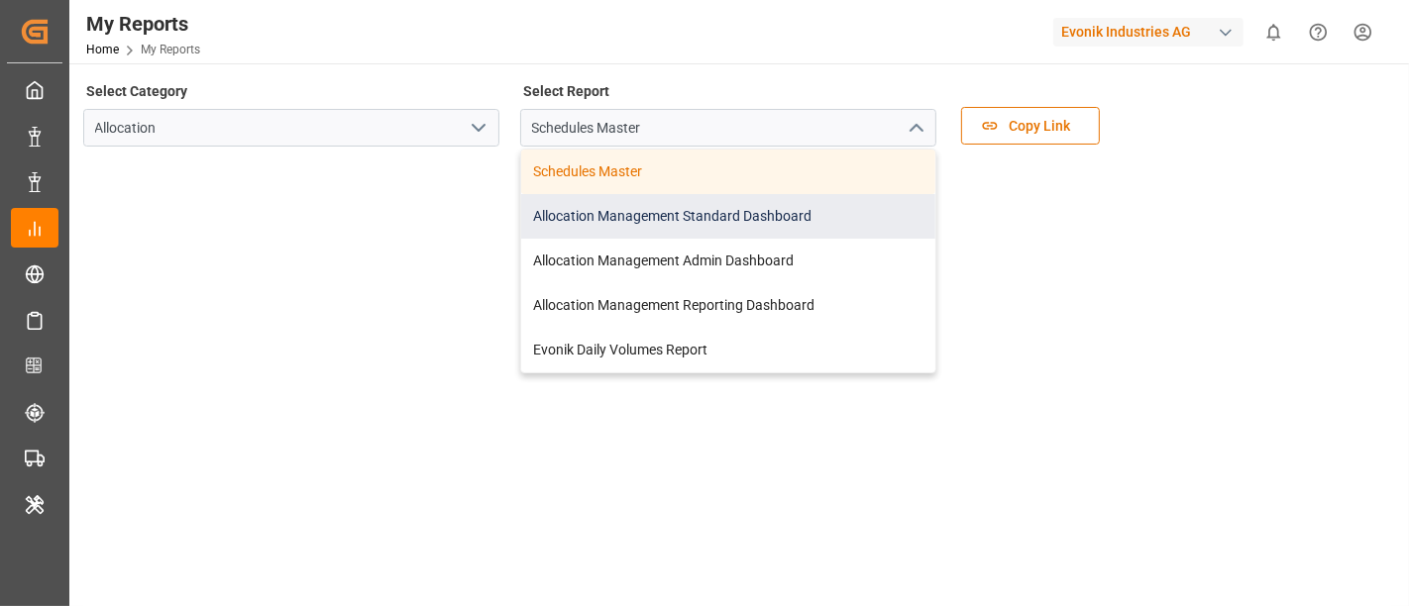
click at [700, 207] on div "Allocation Management Standard Dashboard" at bounding box center [728, 216] width 414 height 45
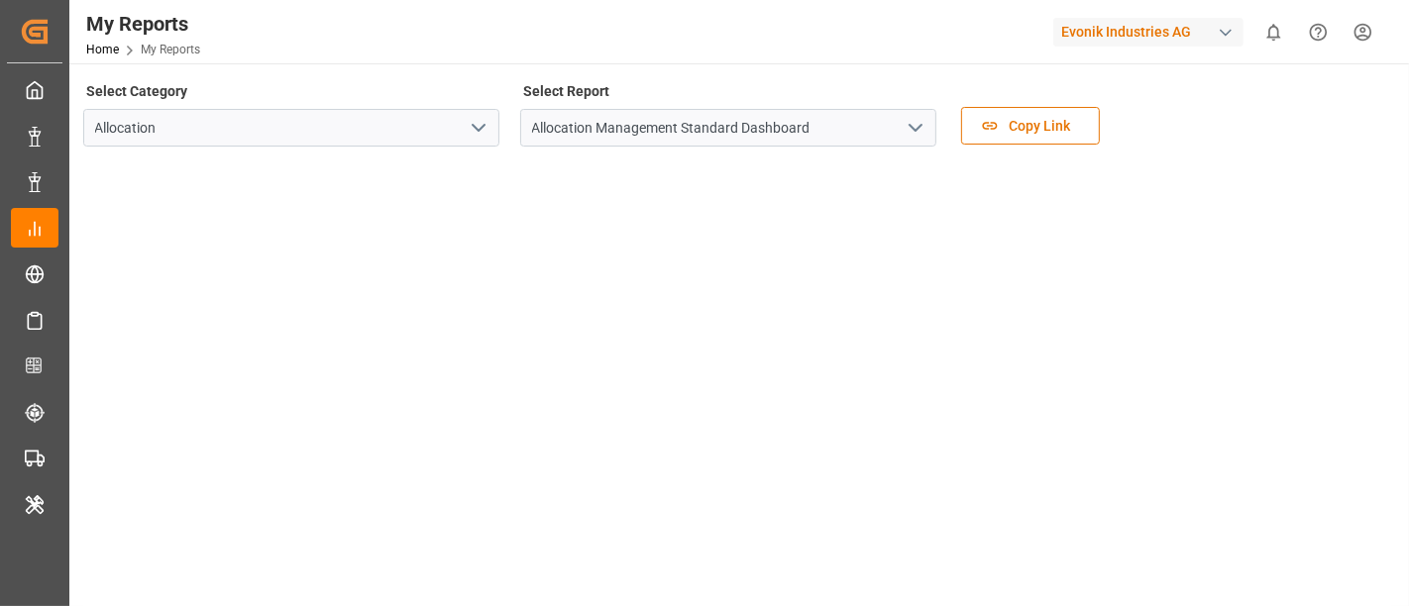
click at [921, 133] on icon "open menu" at bounding box center [916, 128] width 24 height 24
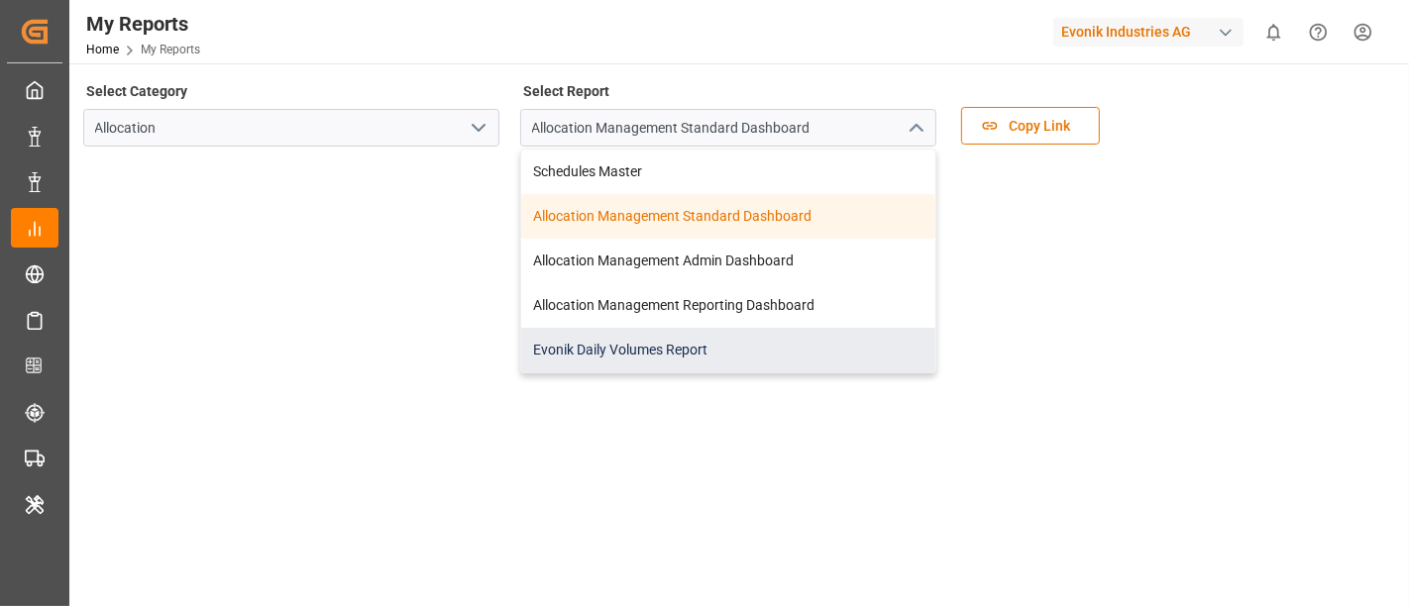
click at [705, 344] on div "Evonik Daily Volumes Report" at bounding box center [728, 350] width 414 height 45
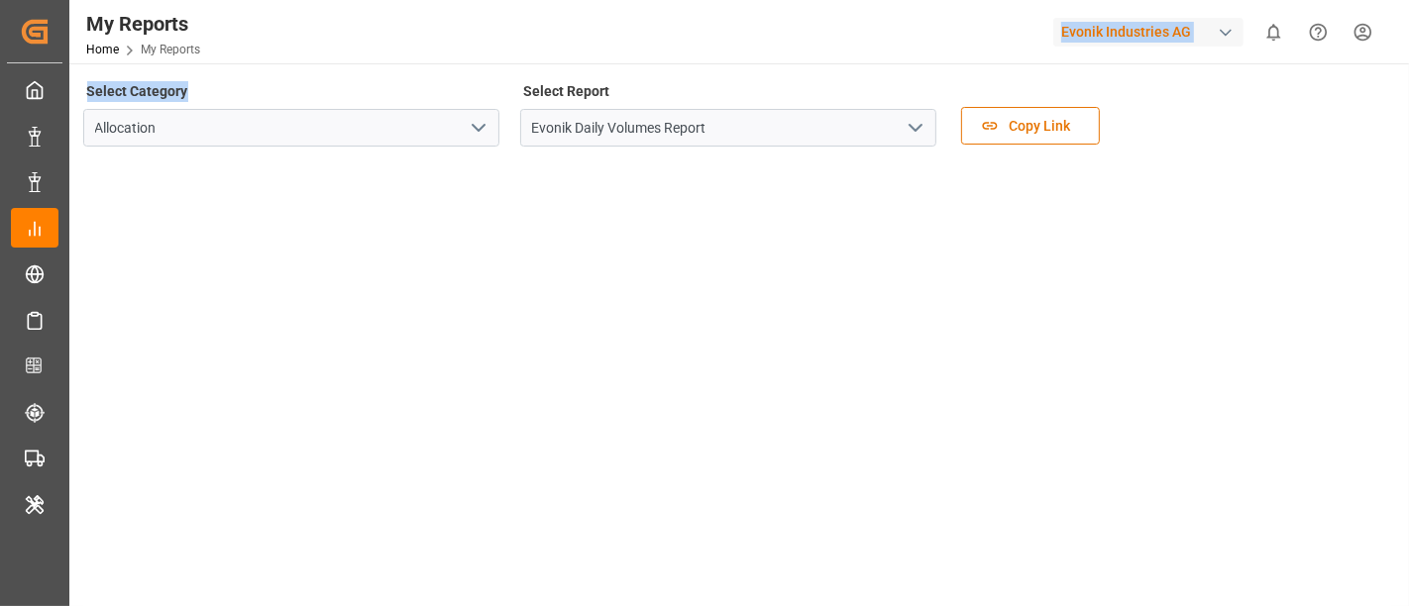
drag, startPoint x: 492, startPoint y: 50, endPoint x: 775, endPoint y: 35, distance: 282.8
click at [775, 35] on div "My Reports Home My Reports Evonik Industries AG 0 Notifications Only show unrea…" at bounding box center [737, 303] width 1336 height 606
click at [1193, 95] on div "Select Category Allocation Select Report Evonik Daily Volumes Report Copy Link" at bounding box center [737, 118] width 1308 height 83
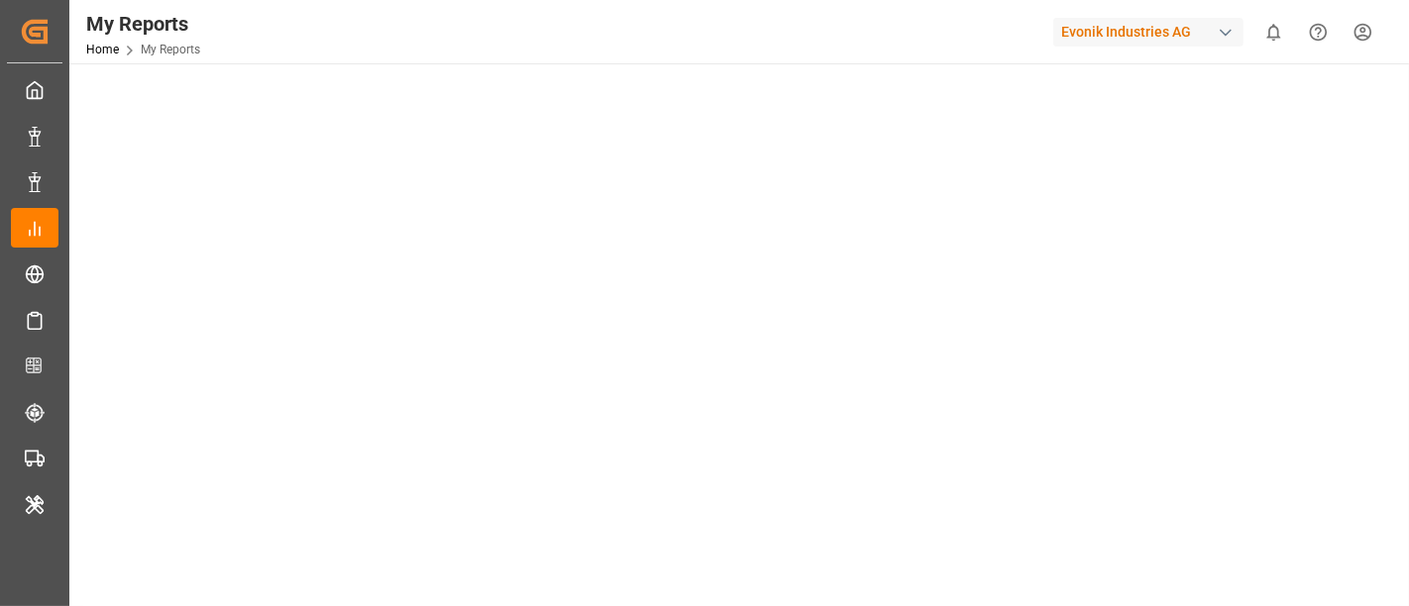
scroll to position [758, 0]
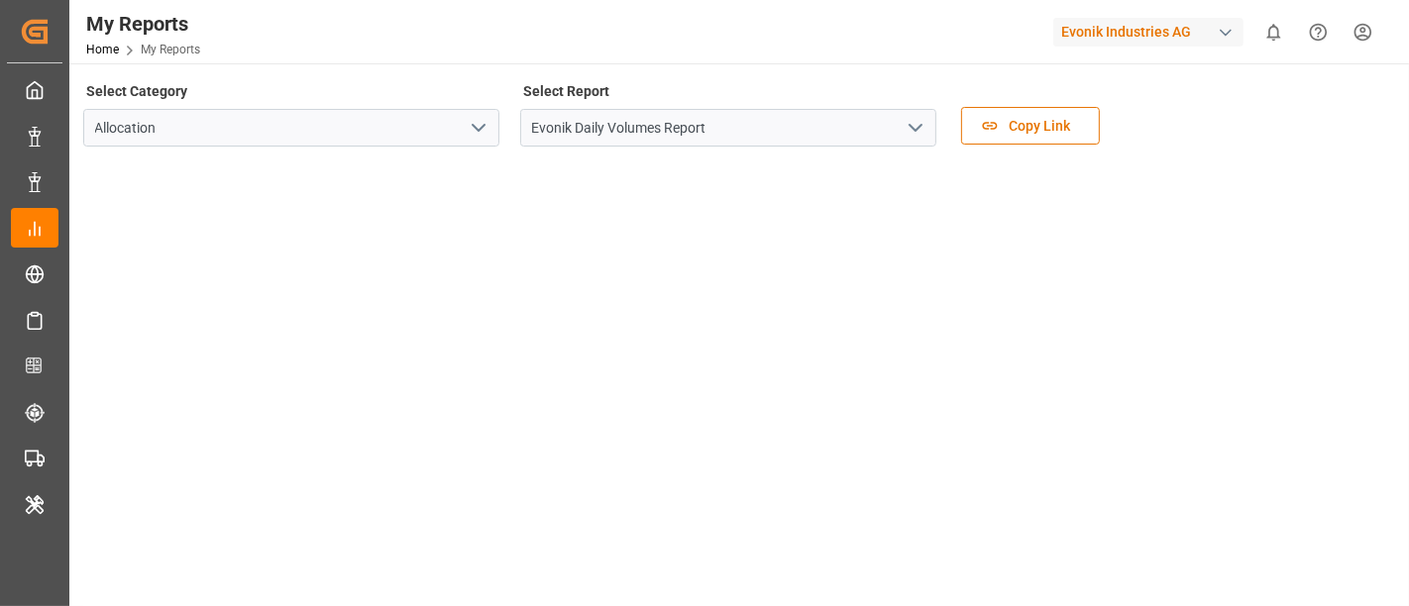
click at [912, 130] on icon "open menu" at bounding box center [916, 128] width 24 height 24
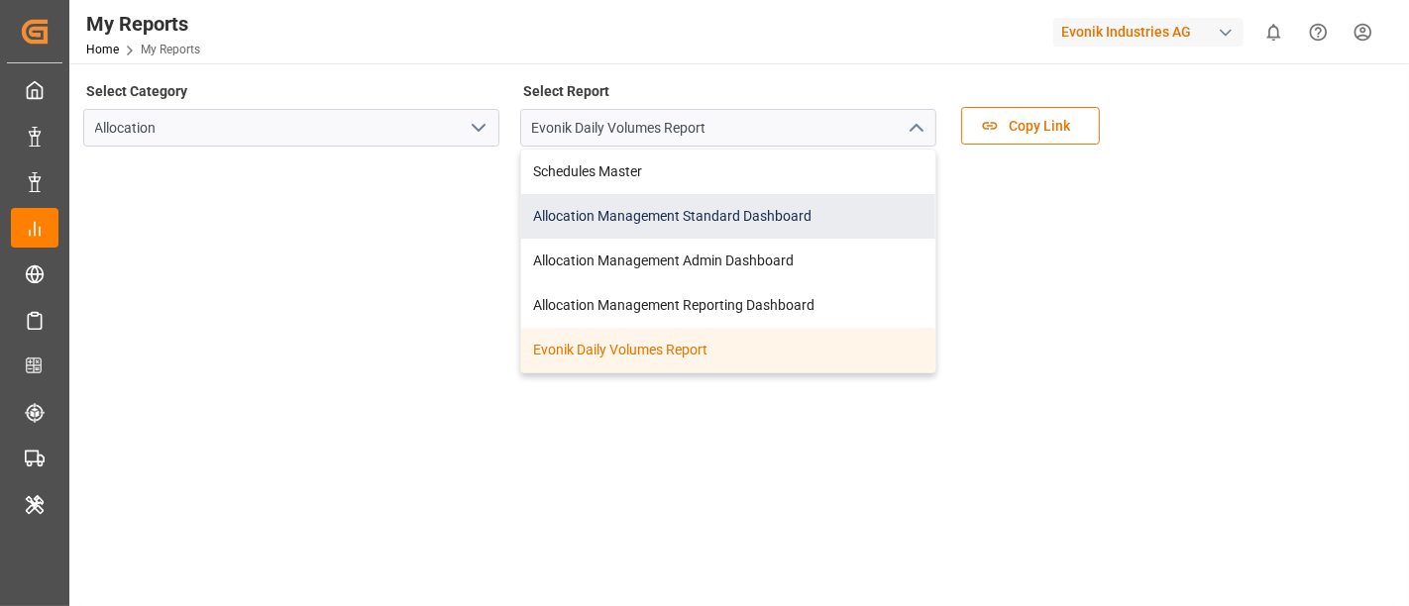
click at [675, 228] on div "Allocation Management Standard Dashboard" at bounding box center [728, 216] width 414 height 45
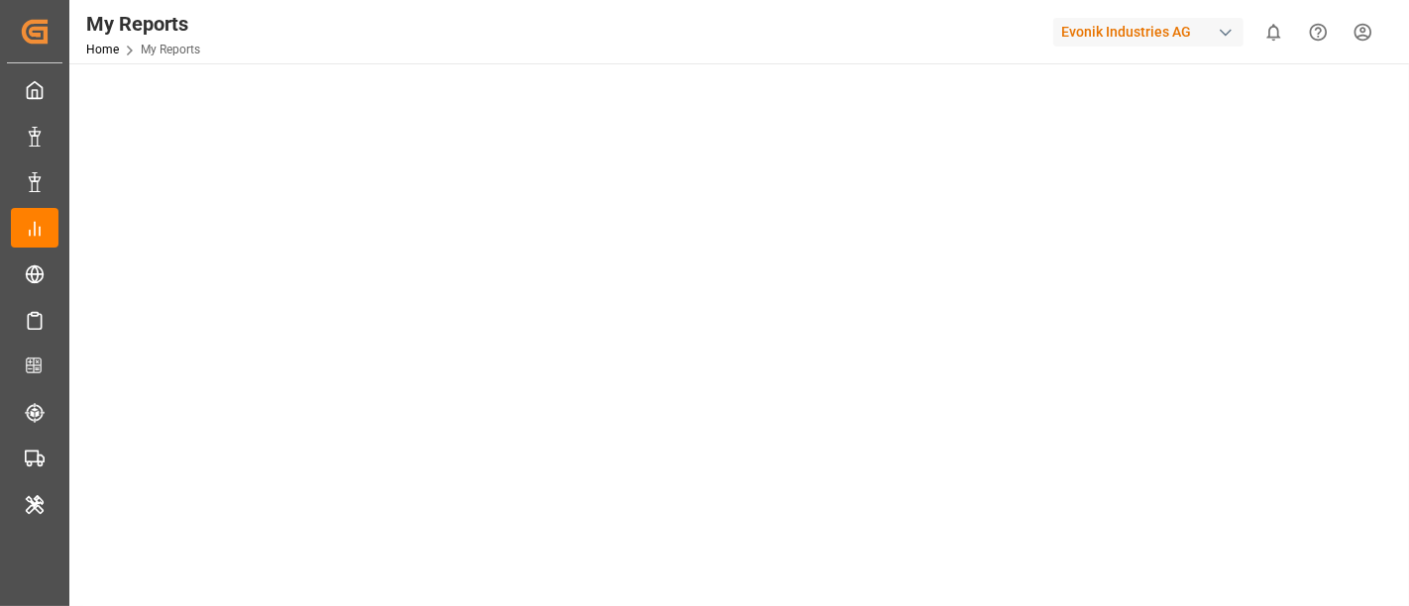
scroll to position [149, 0]
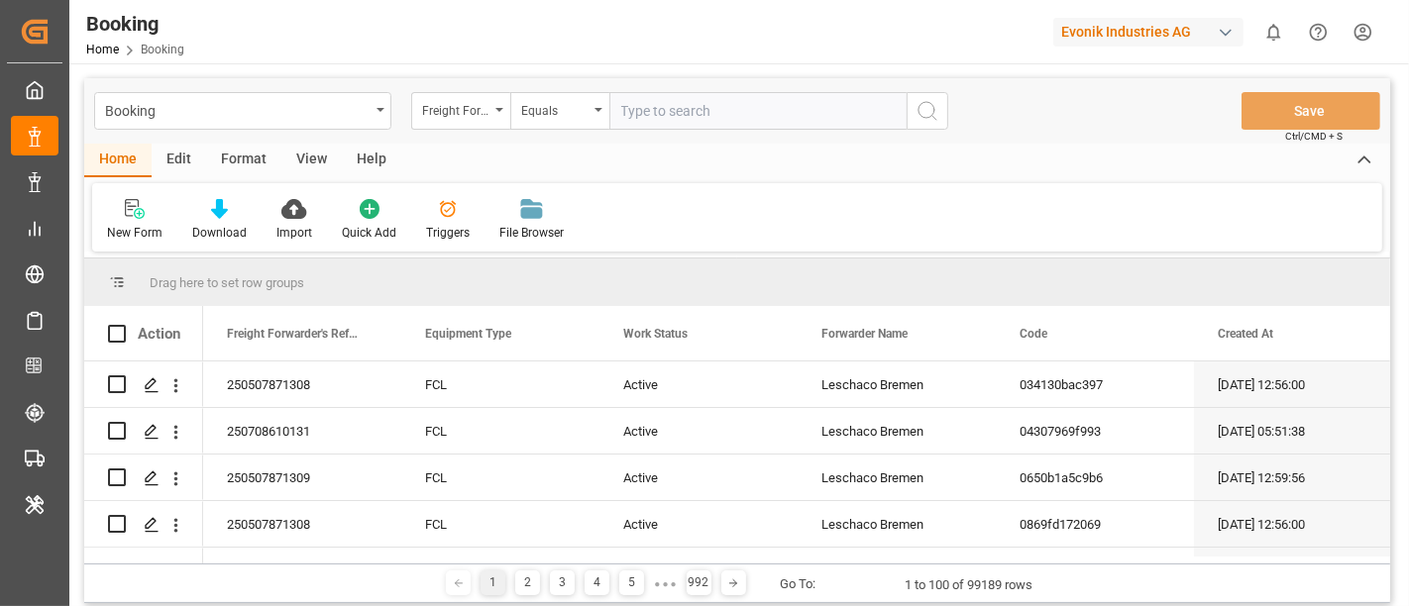
click at [252, 156] on div "Format" at bounding box center [243, 161] width 75 height 34
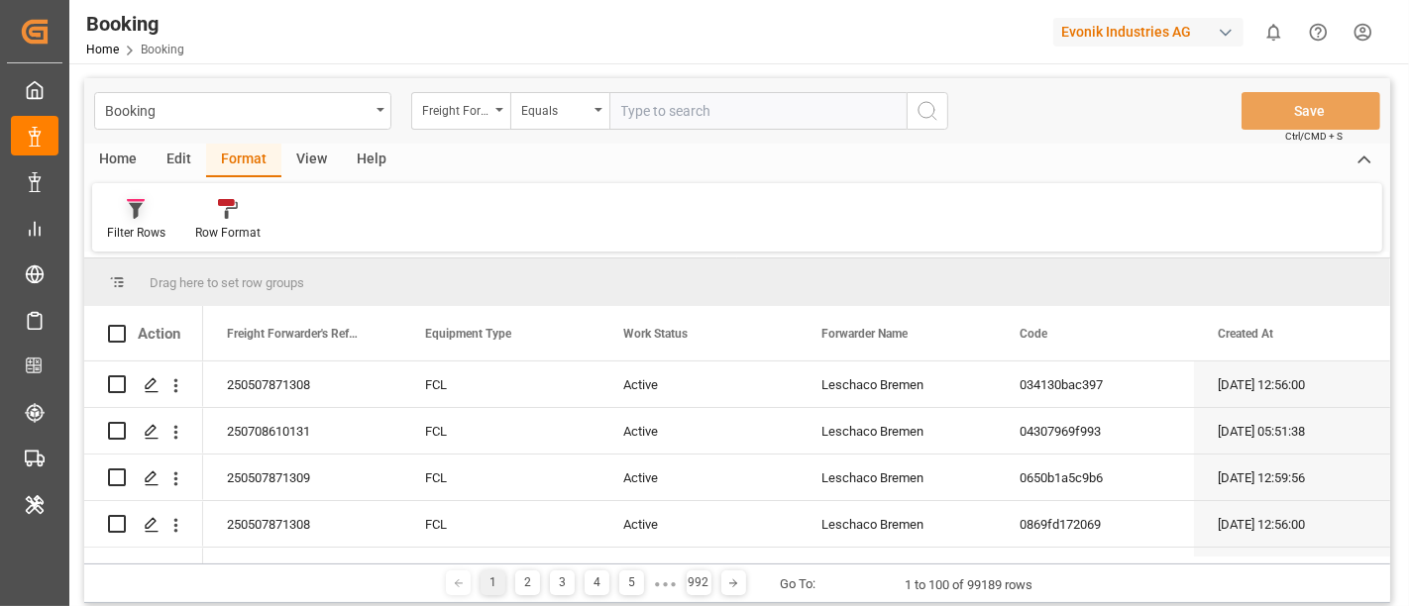
click at [122, 236] on div "Filter Rows" at bounding box center [136, 233] width 58 height 18
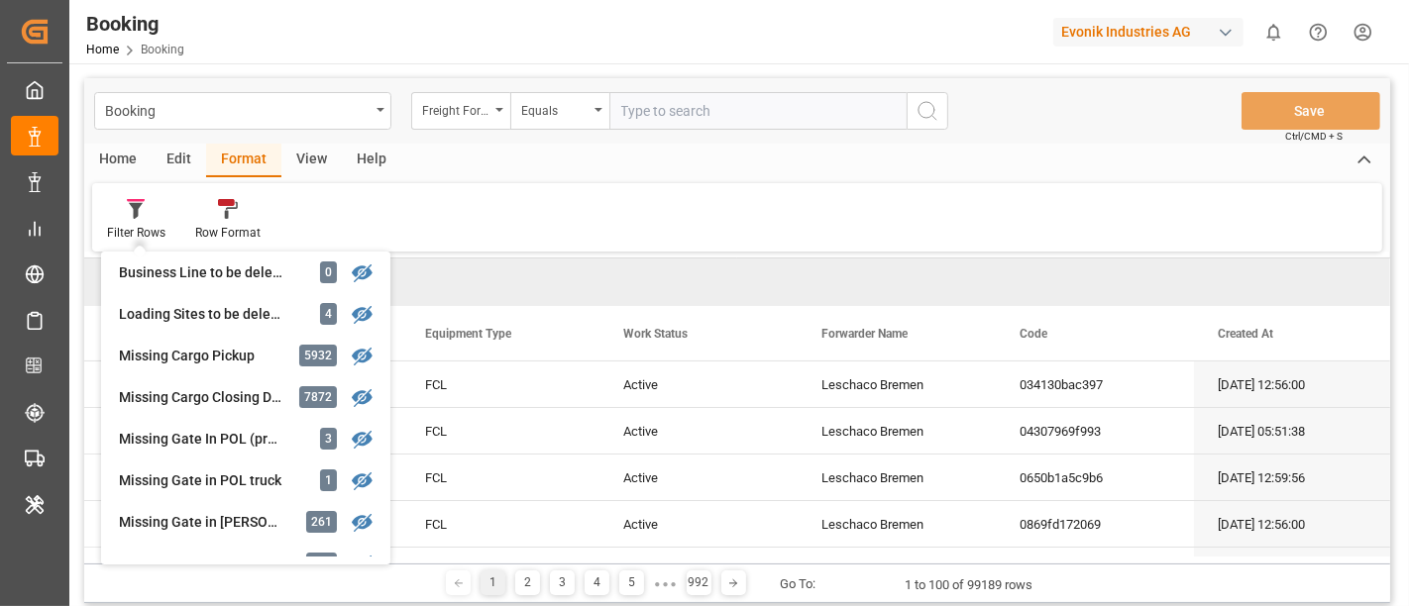
scroll to position [100, 0]
